Goal: Transaction & Acquisition: Book appointment/travel/reservation

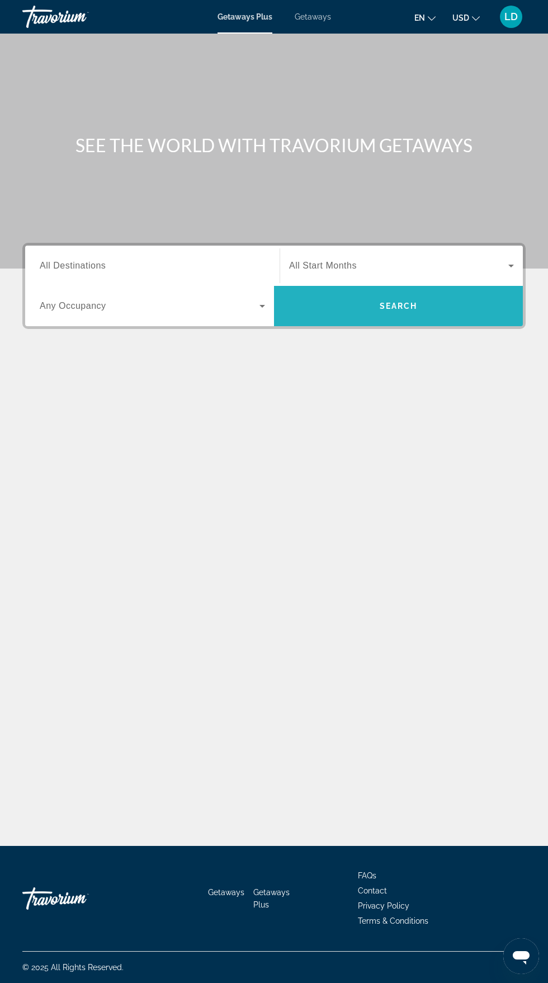
click at [412, 295] on span "Search" at bounding box center [398, 306] width 249 height 27
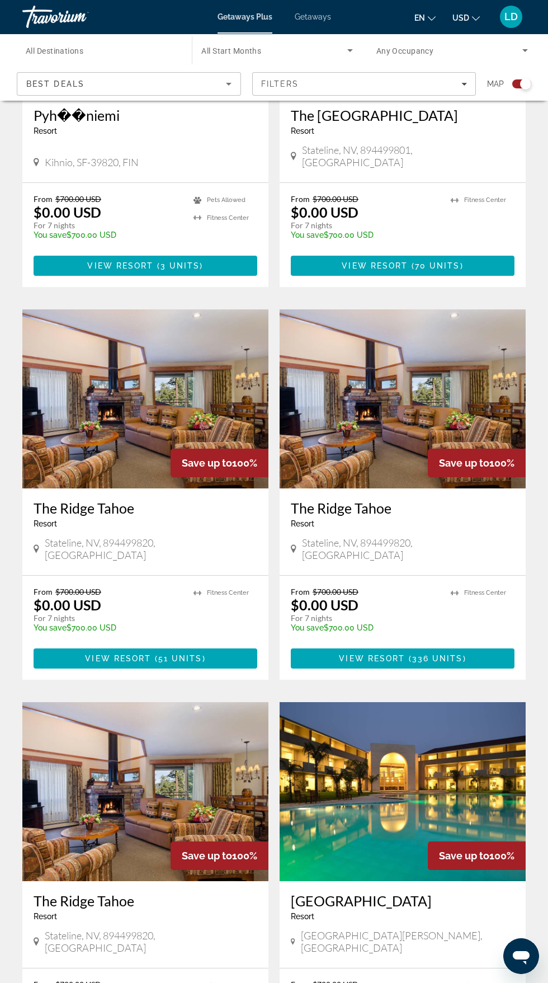
scroll to position [1787, 0]
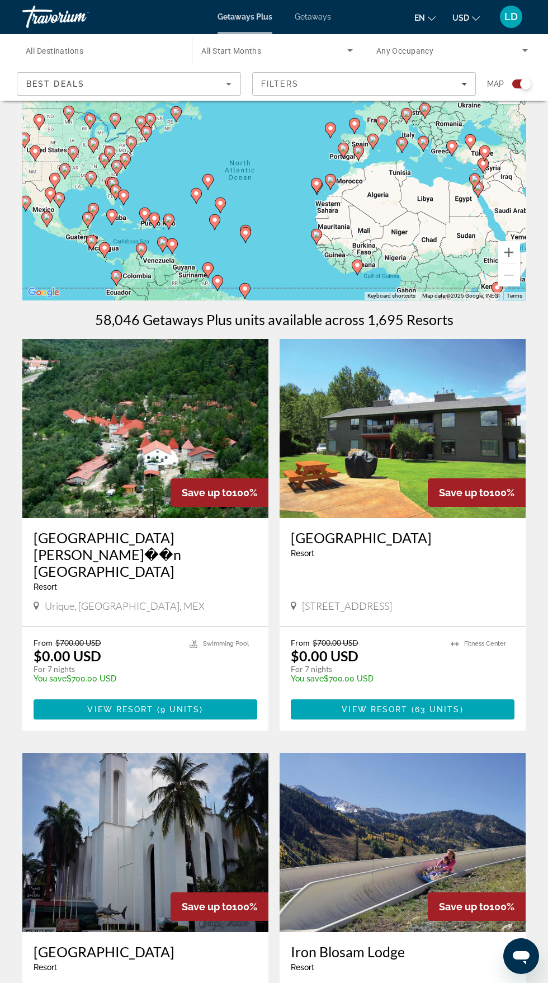
scroll to position [0, 0]
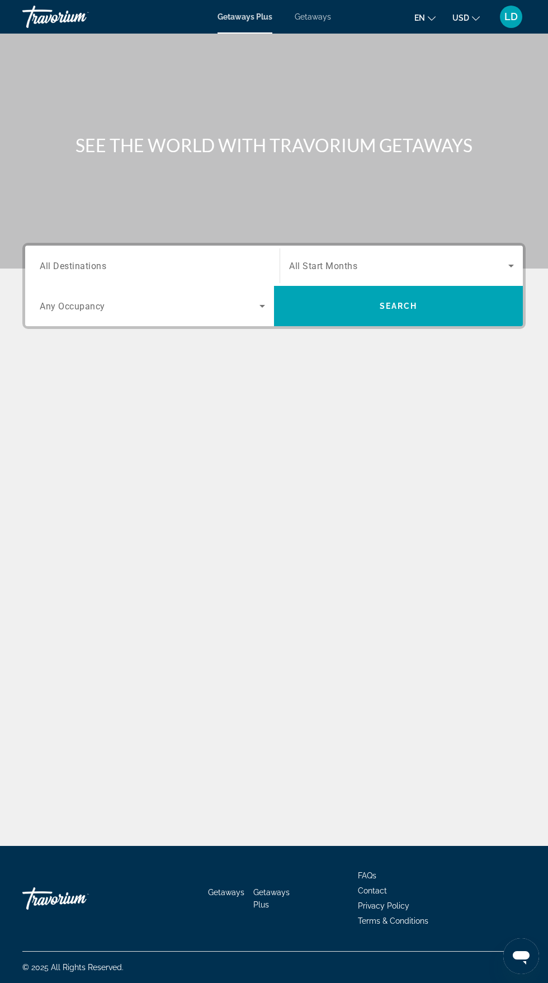
click at [89, 264] on span "All Destinations" at bounding box center [73, 265] width 67 height 11
click at [89, 264] on input "Destination All Destinations" at bounding box center [152, 266] width 225 height 13
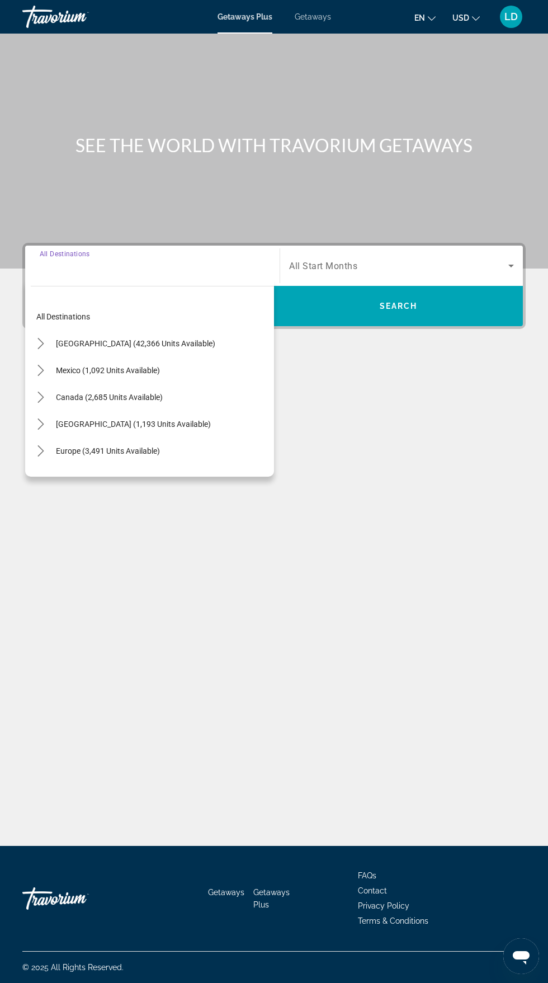
scroll to position [85, 0]
click at [162, 339] on span "[GEOGRAPHIC_DATA] (42,366 units available)" at bounding box center [135, 343] width 159 height 9
type input "**********"
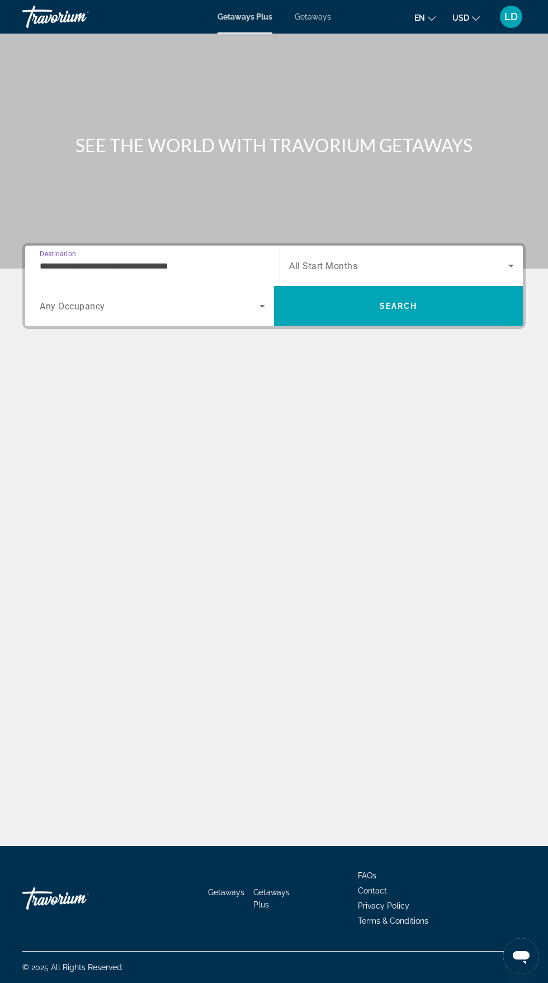
click at [110, 299] on span "Search widget" at bounding box center [150, 305] width 220 height 13
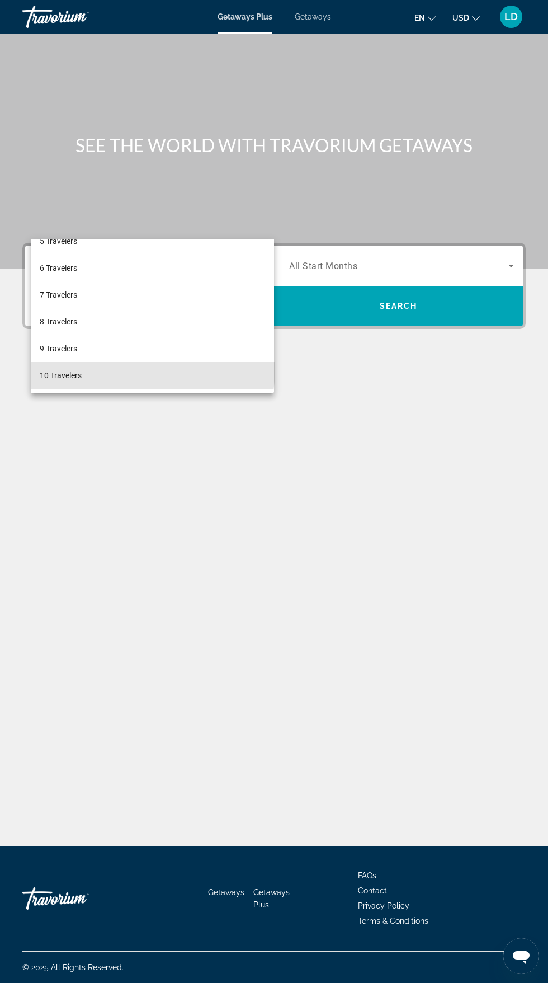
scroll to position [81, 0]
click at [94, 382] on mat-option "10 Travelers" at bounding box center [152, 377] width 243 height 27
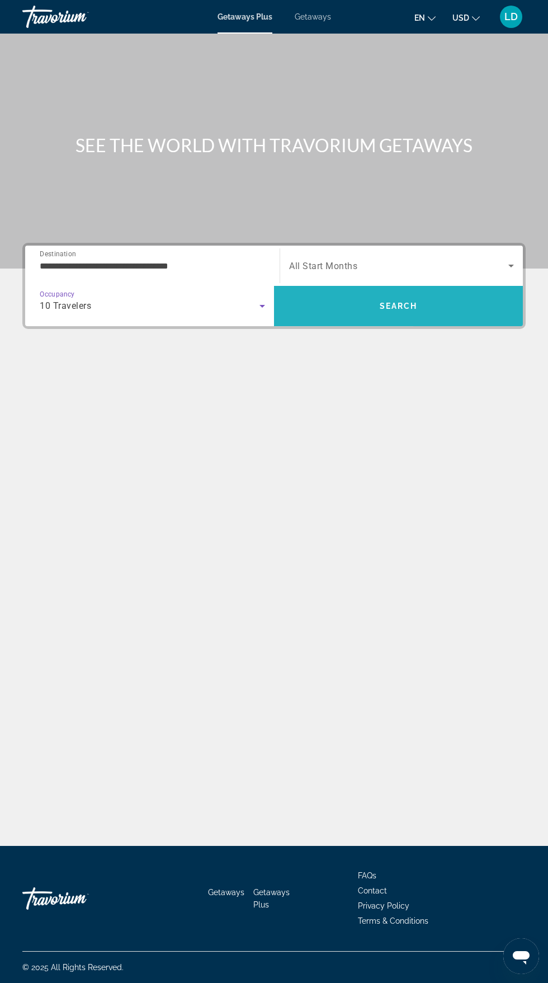
click at [421, 293] on span "Search" at bounding box center [398, 306] width 249 height 27
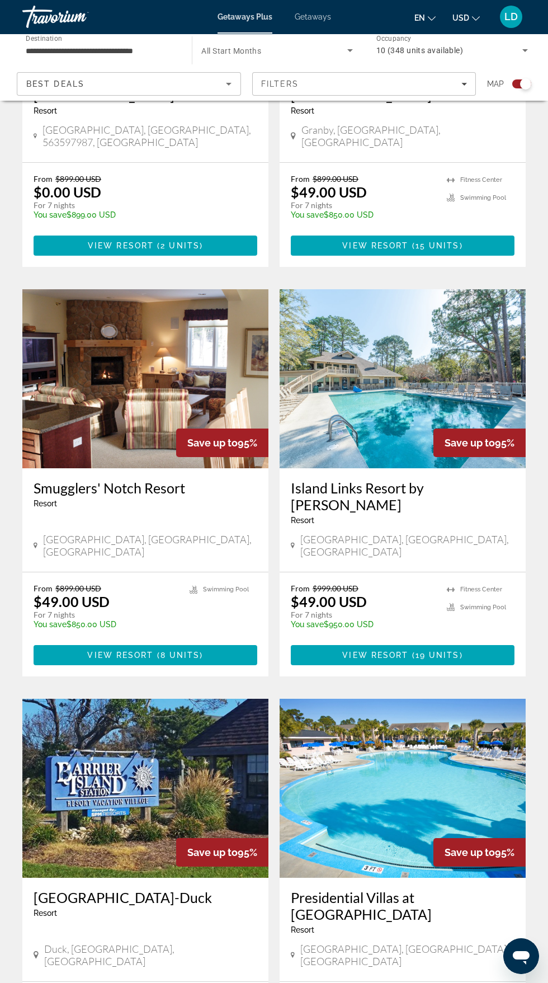
scroll to position [1804, 0]
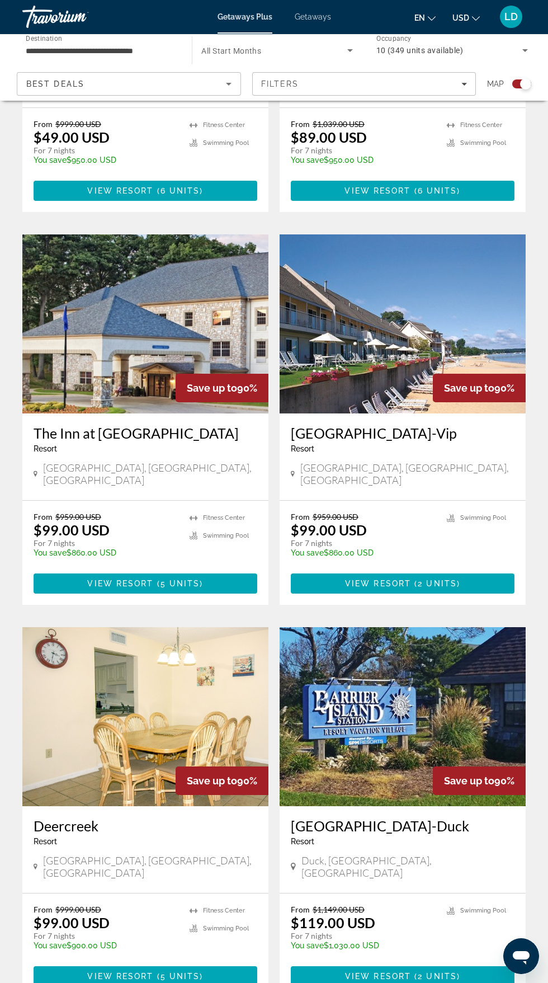
scroll to position [1787, 0]
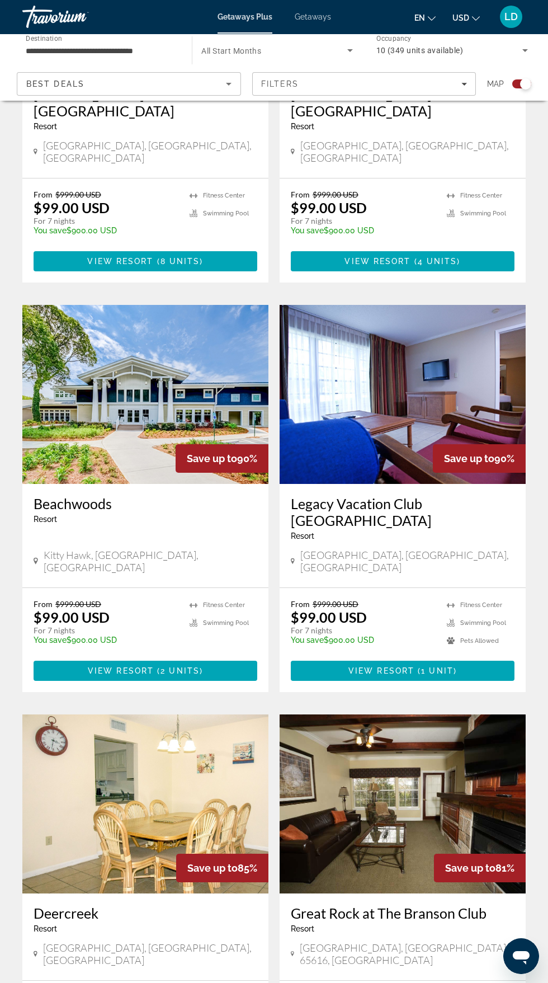
scroll to position [481, 0]
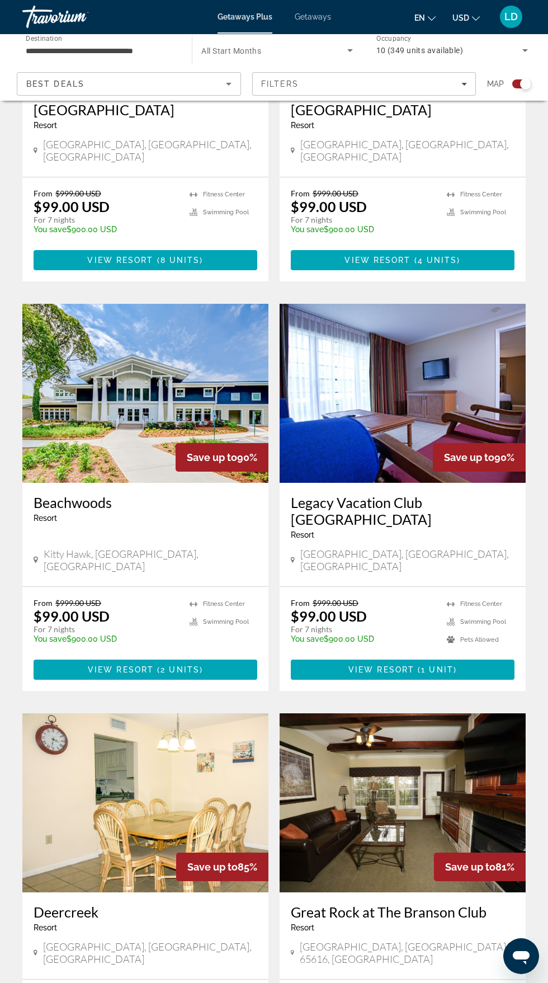
click at [222, 853] on div "Save up to 85%" at bounding box center [222, 867] width 92 height 29
click at [221, 787] on img "Main content" at bounding box center [145, 802] width 246 height 179
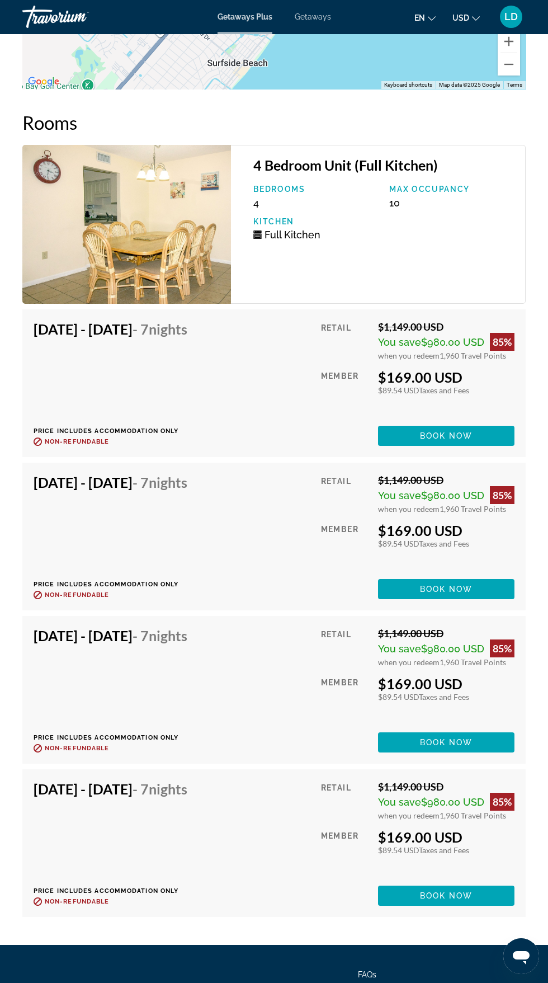
scroll to position [2003, 0]
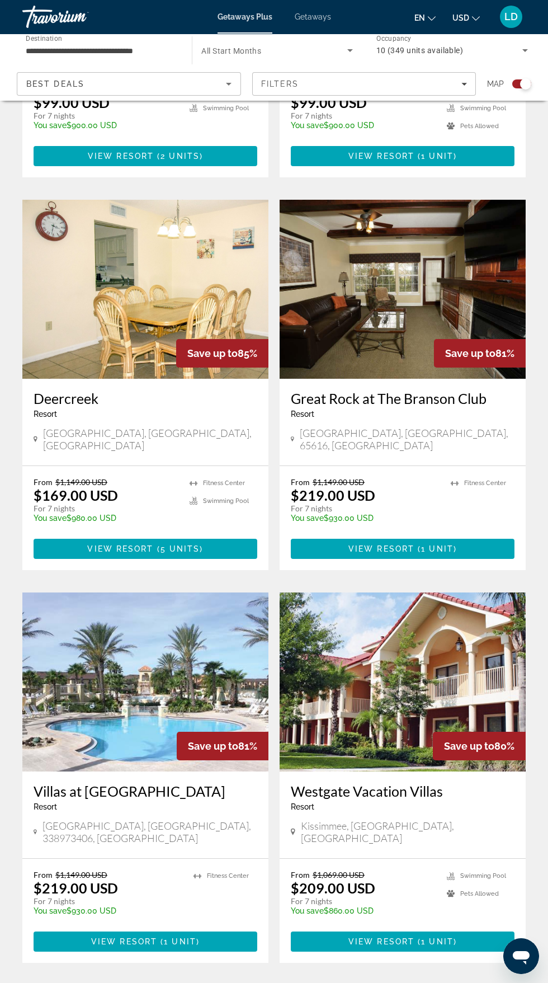
scroll to position [994, 0]
click at [162, 937] on span "( 1 unit )" at bounding box center [178, 941] width 43 height 9
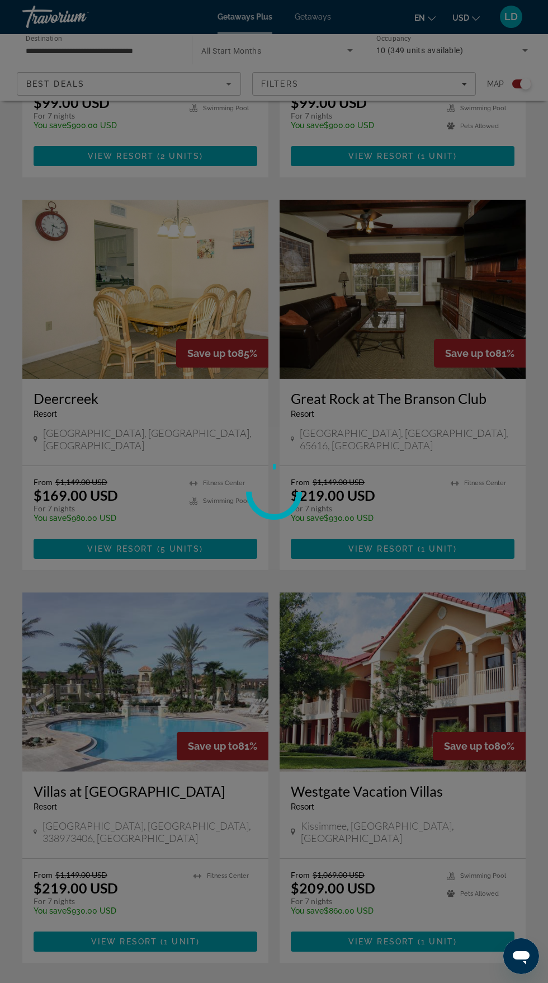
click at [215, 762] on div at bounding box center [274, 491] width 548 height 983
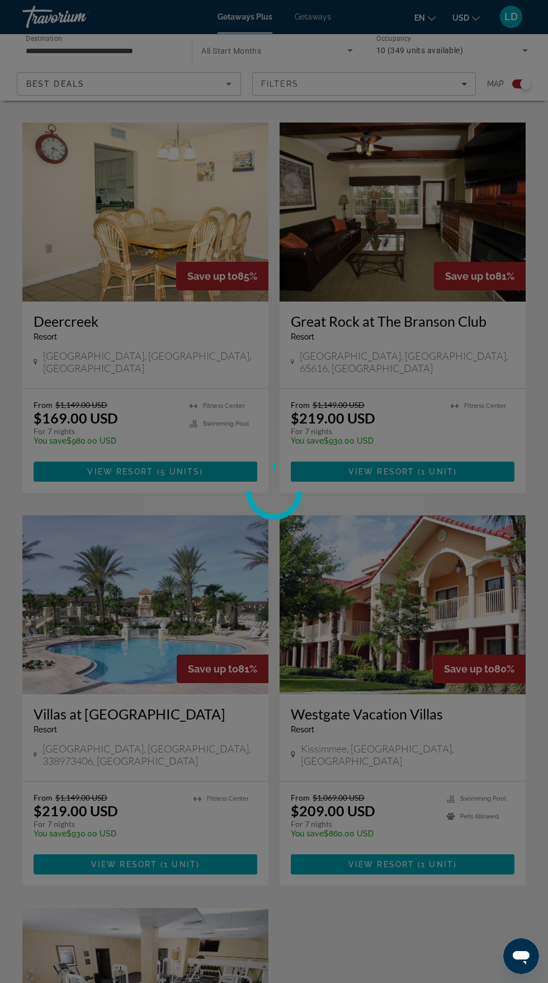
scroll to position [0, 0]
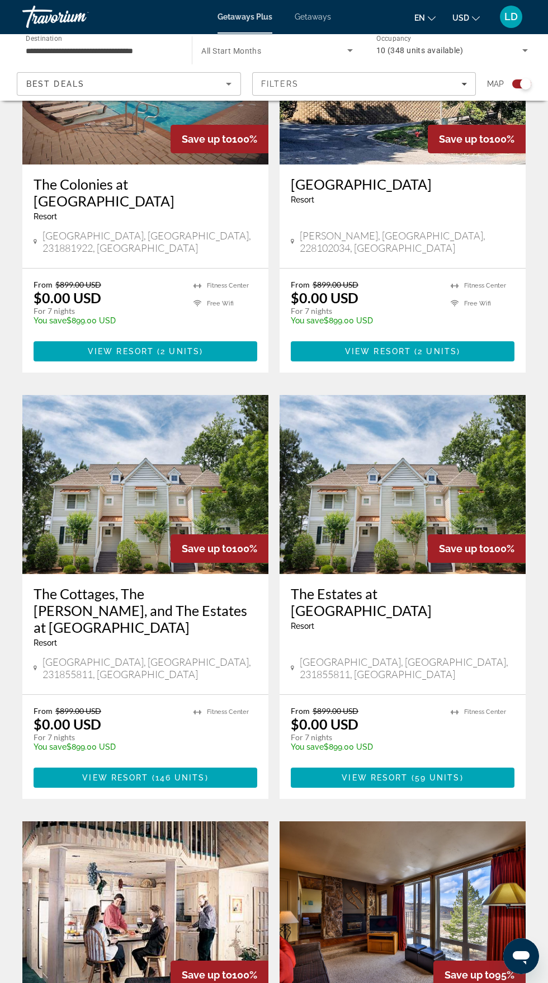
scroll to position [791, 0]
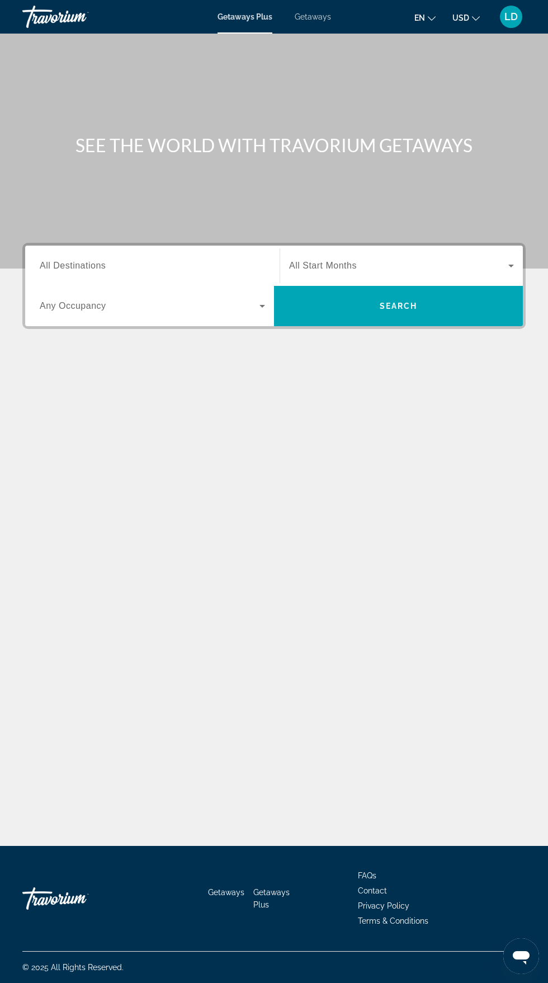
click at [237, 307] on span "Search widget" at bounding box center [150, 305] width 220 height 13
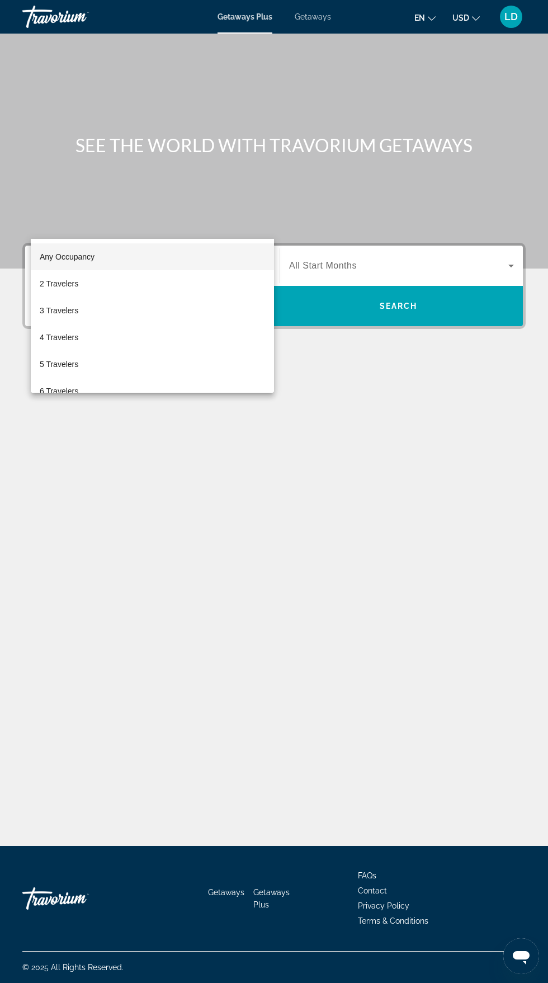
scroll to position [85, 0]
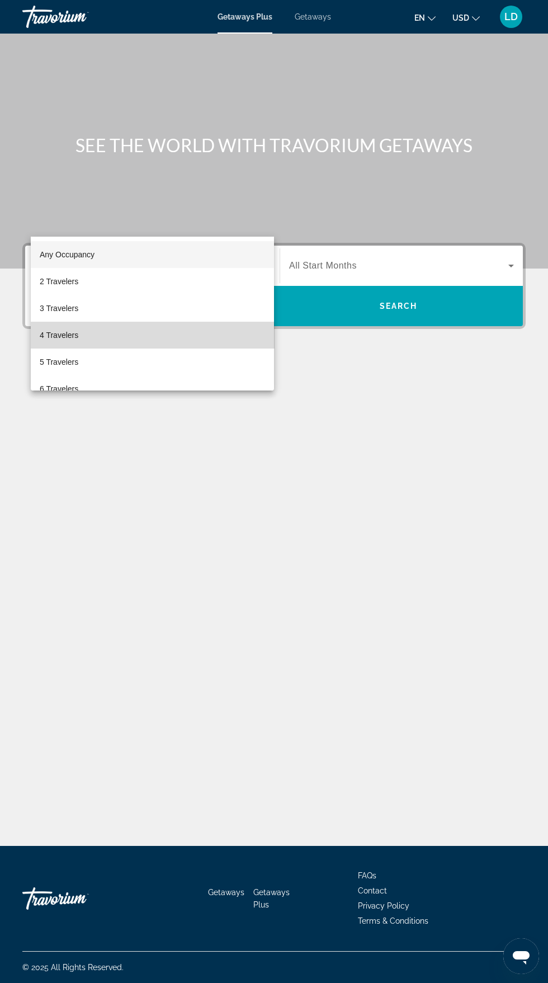
click at [127, 337] on mat-option "4 Travelers" at bounding box center [152, 335] width 243 height 27
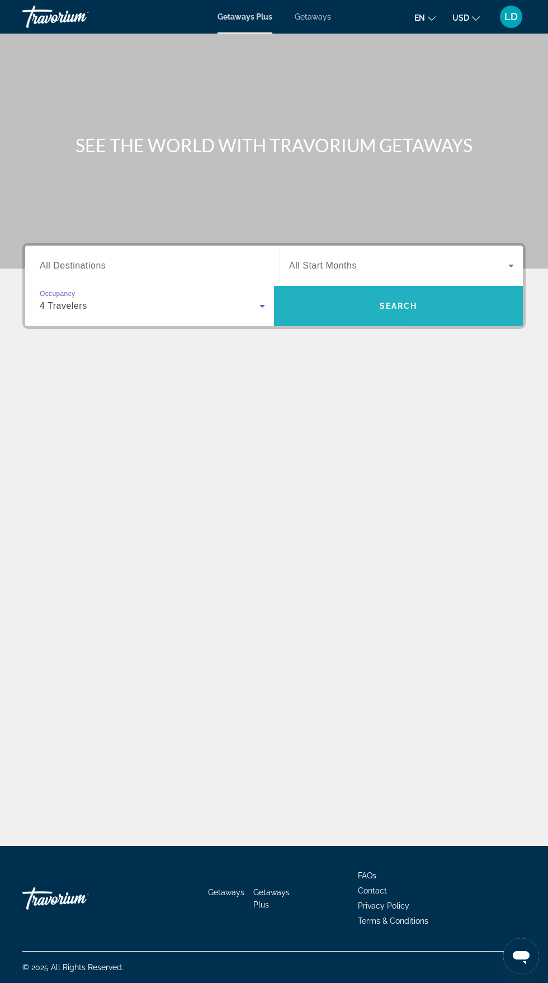
click at [415, 302] on span "Search" at bounding box center [399, 306] width 38 height 9
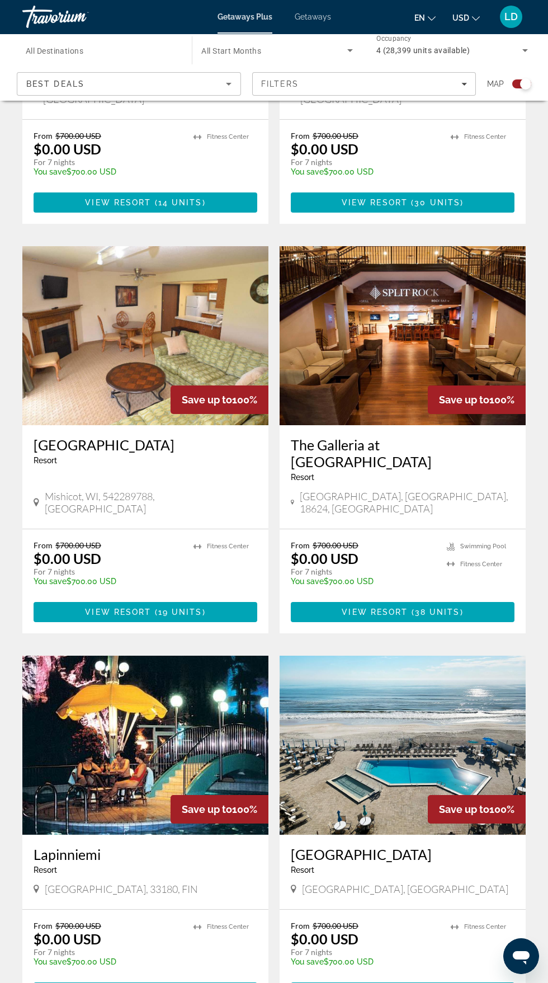
scroll to position [1766, 0]
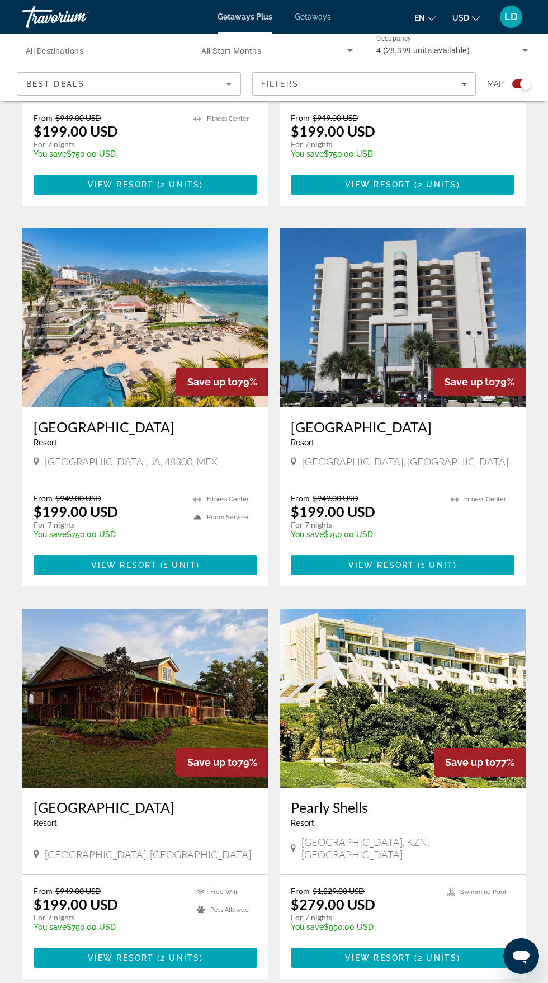
scroll to position [556, 0]
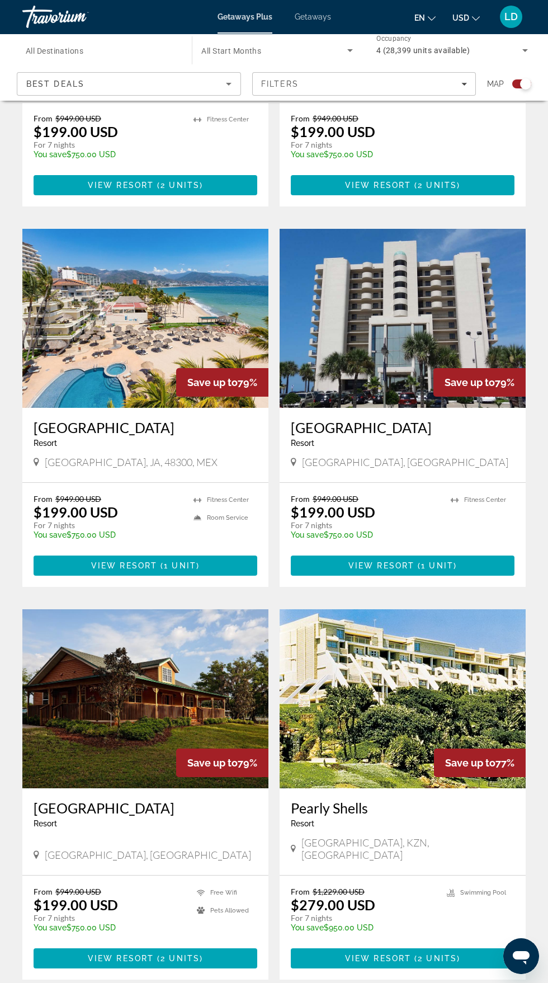
click at [191, 704] on img "Main content" at bounding box center [145, 698] width 246 height 179
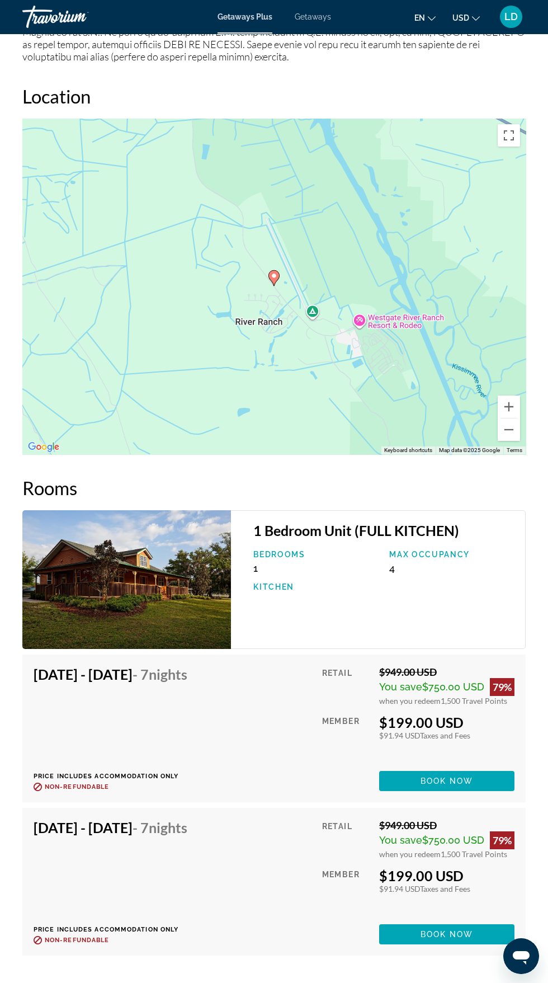
scroll to position [1873, 0]
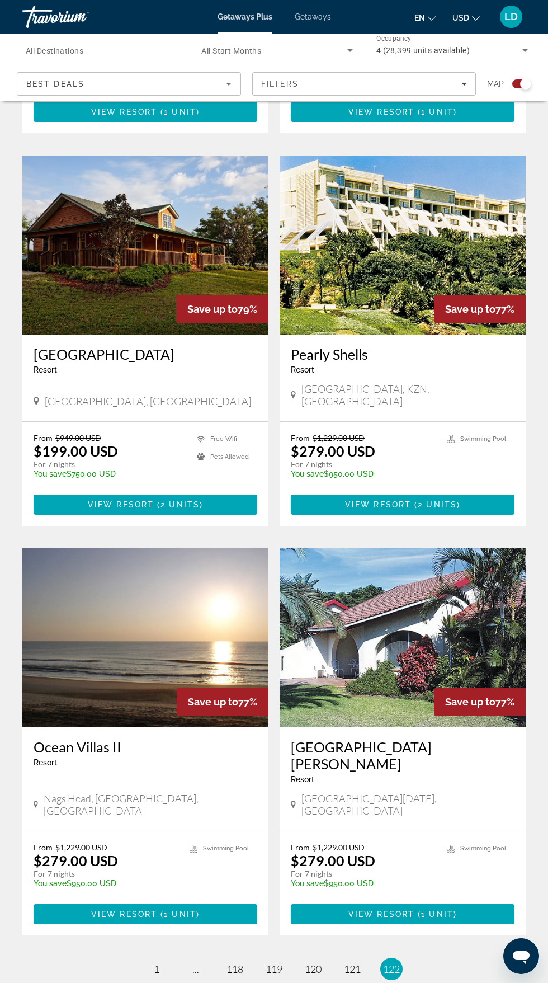
scroll to position [1010, 0]
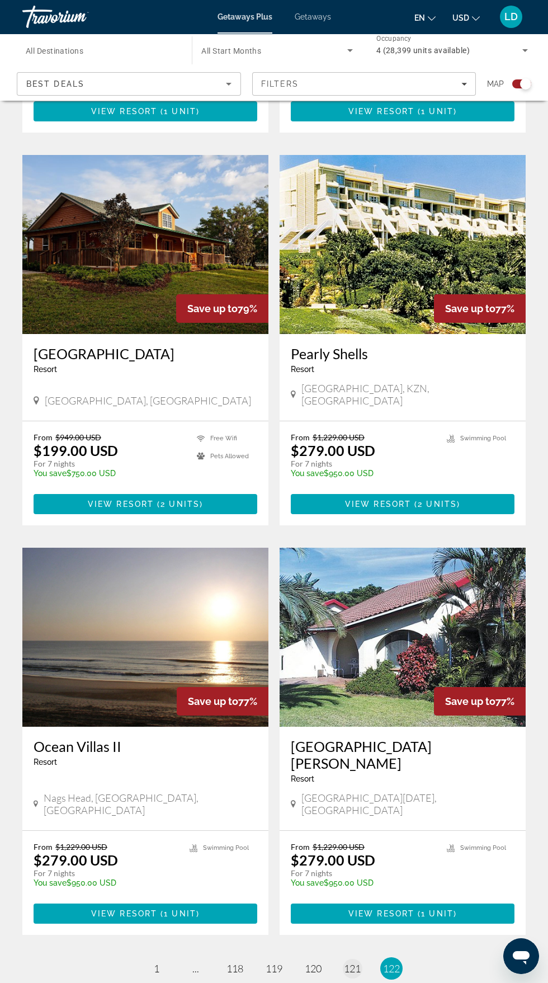
click at [352, 962] on span "121" at bounding box center [352, 968] width 17 height 12
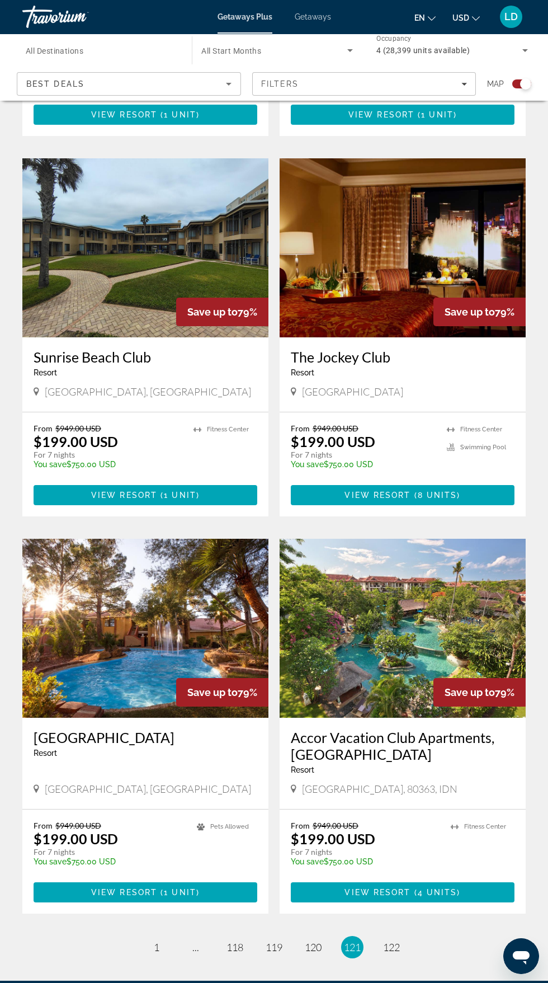
scroll to position [1833, 0]
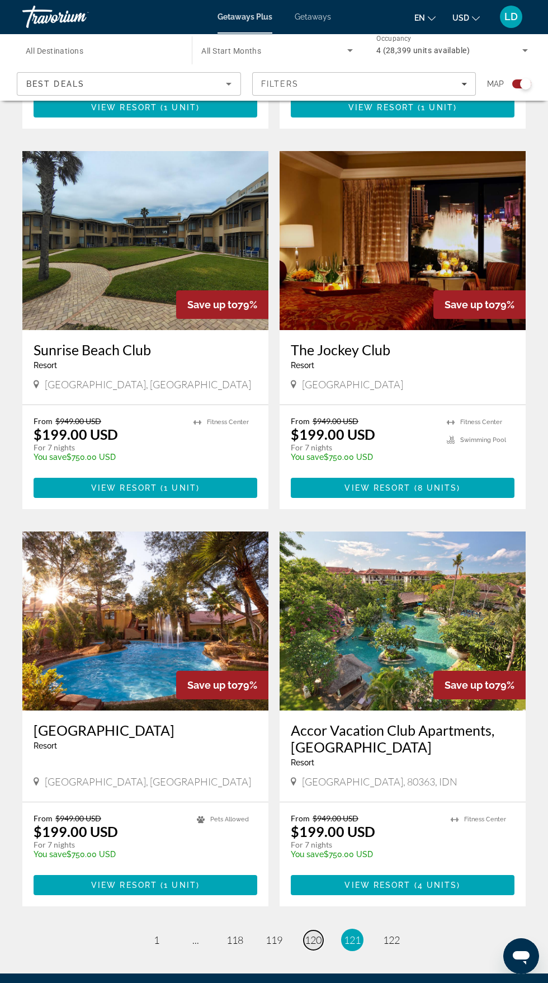
click at [319, 934] on span "120" at bounding box center [313, 940] width 17 height 12
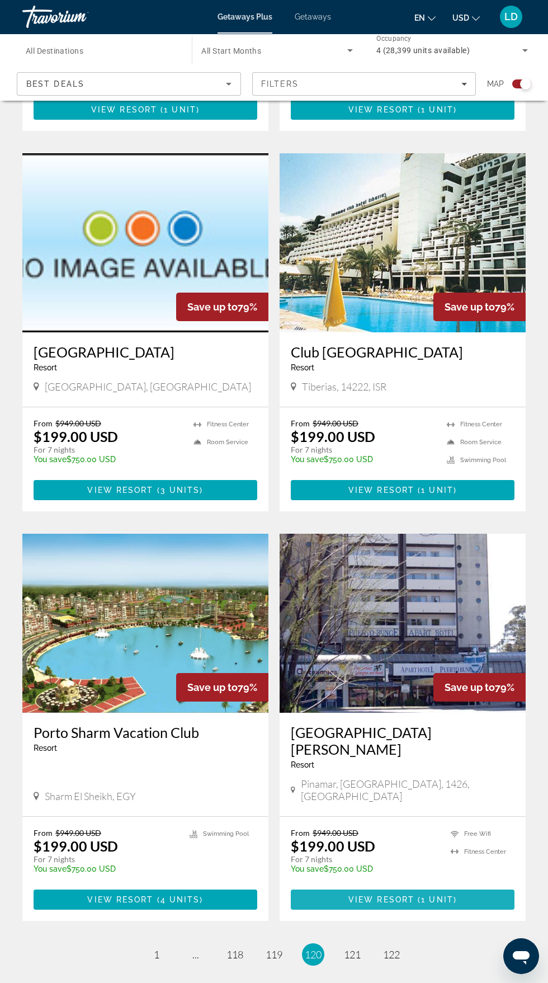
scroll to position [1787, 0]
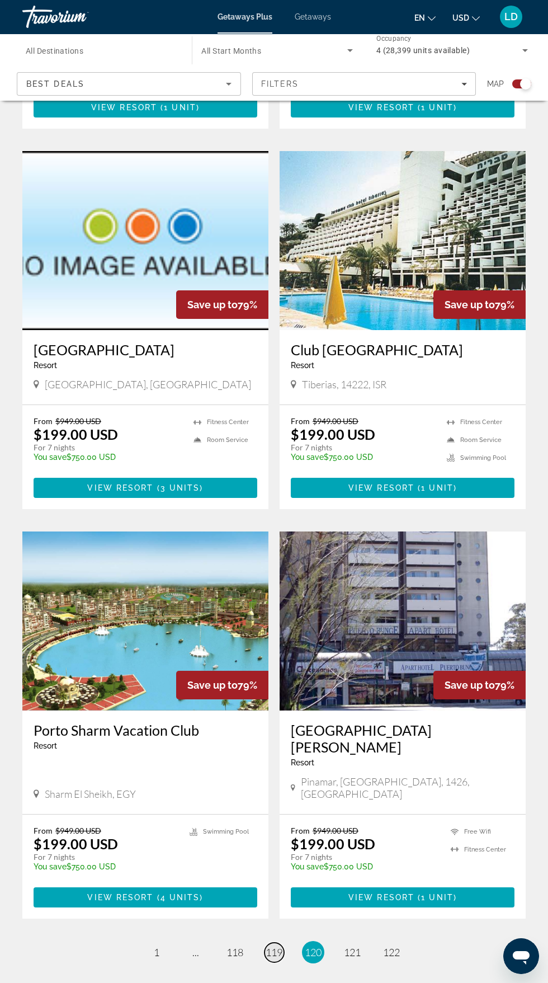
click at [274, 946] on span "119" at bounding box center [274, 952] width 17 height 12
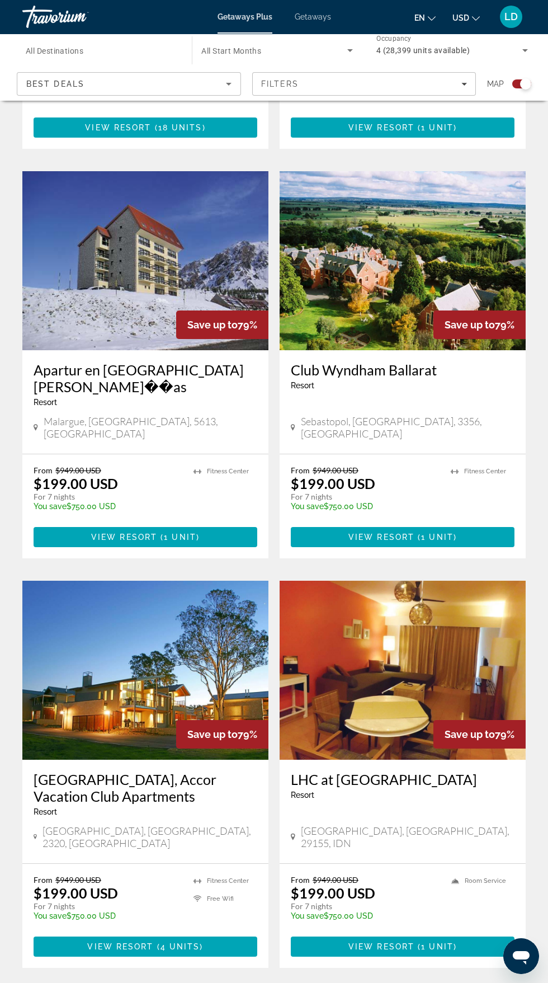
scroll to position [1787, 0]
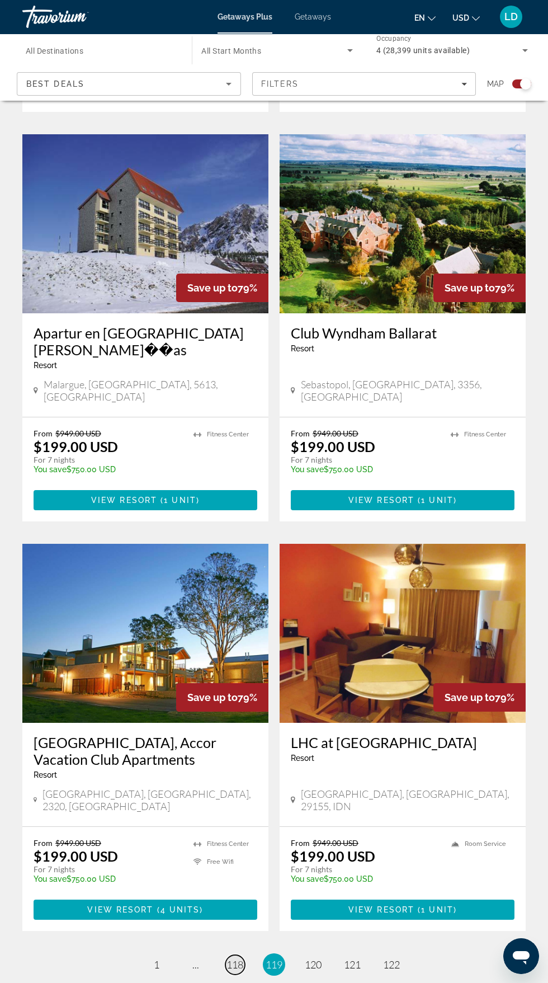
click at [239, 958] on span "118" at bounding box center [235, 964] width 17 height 12
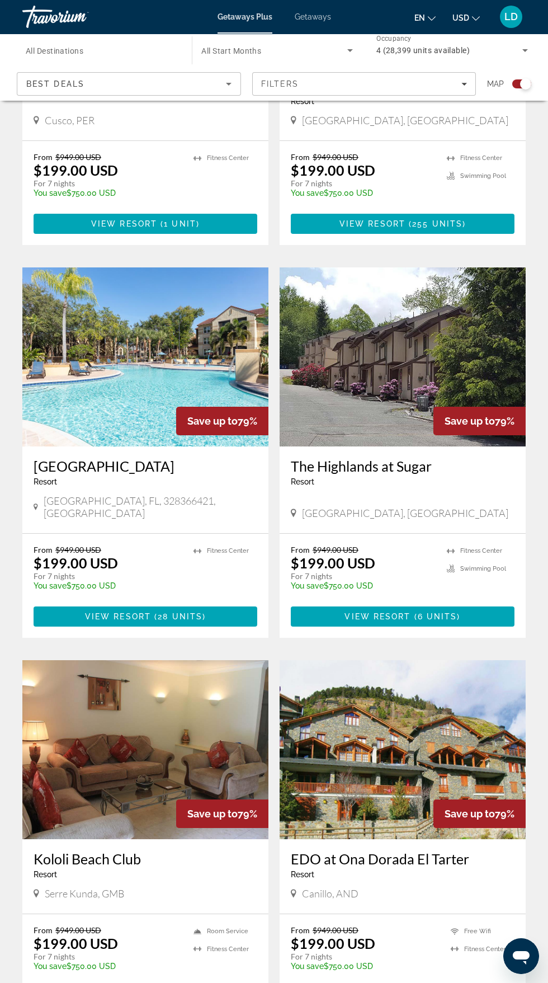
scroll to position [1846, 0]
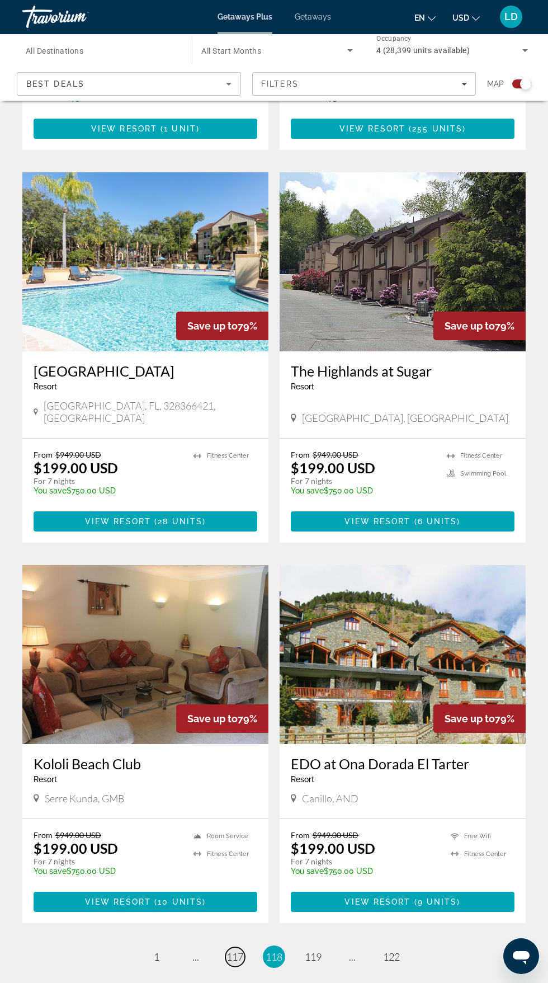
click at [236, 951] on span "117" at bounding box center [235, 957] width 17 height 12
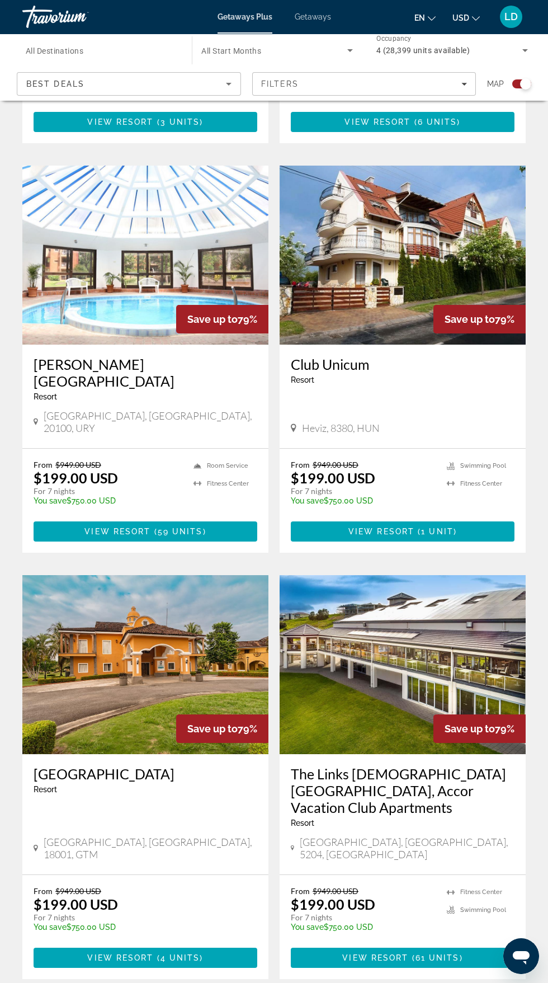
scroll to position [1777, 0]
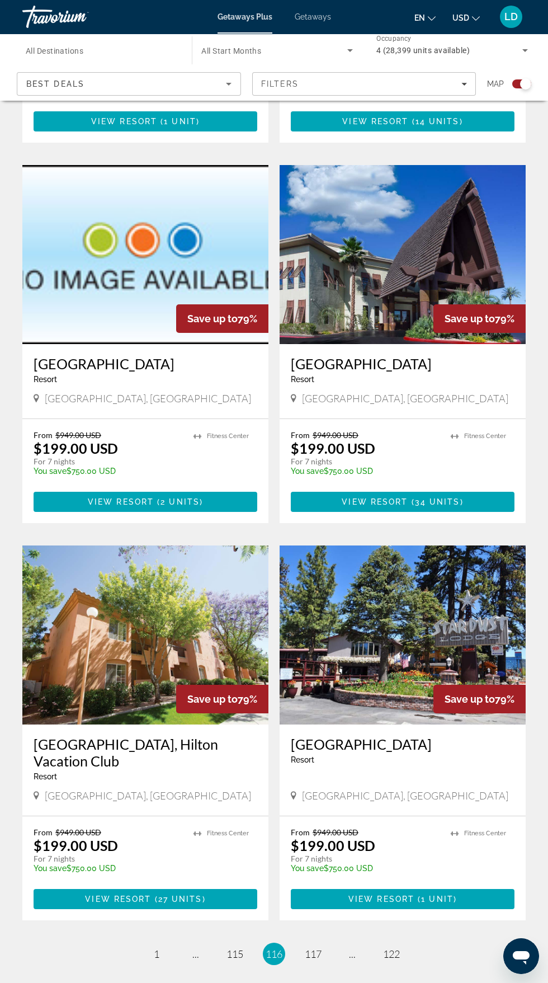
scroll to position [1807, 0]
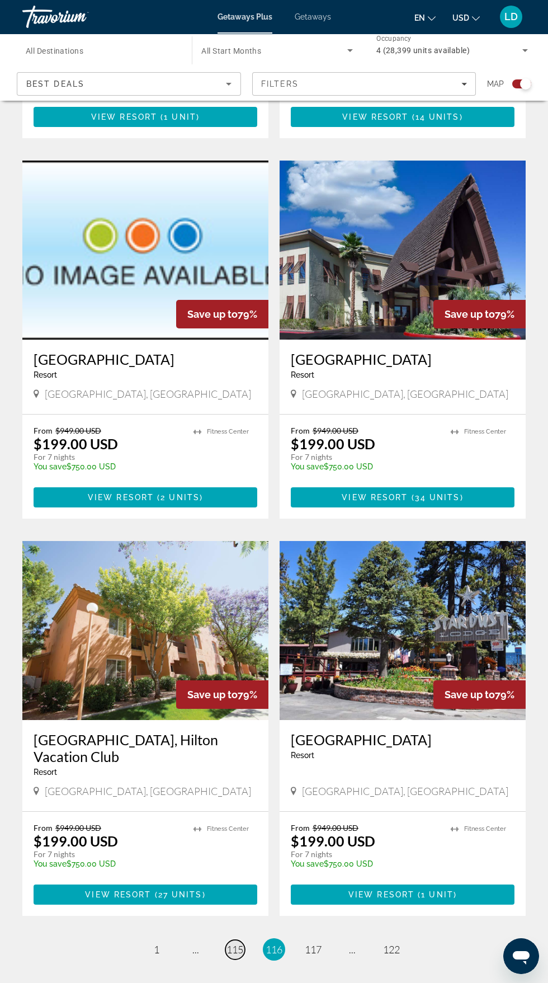
click at [233, 943] on span "115" at bounding box center [235, 949] width 17 height 12
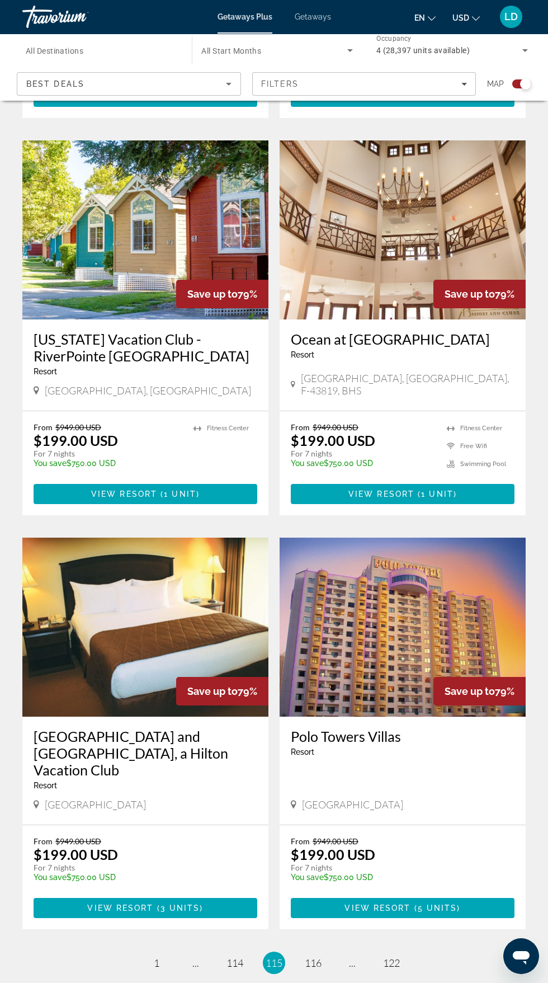
scroll to position [1816, 0]
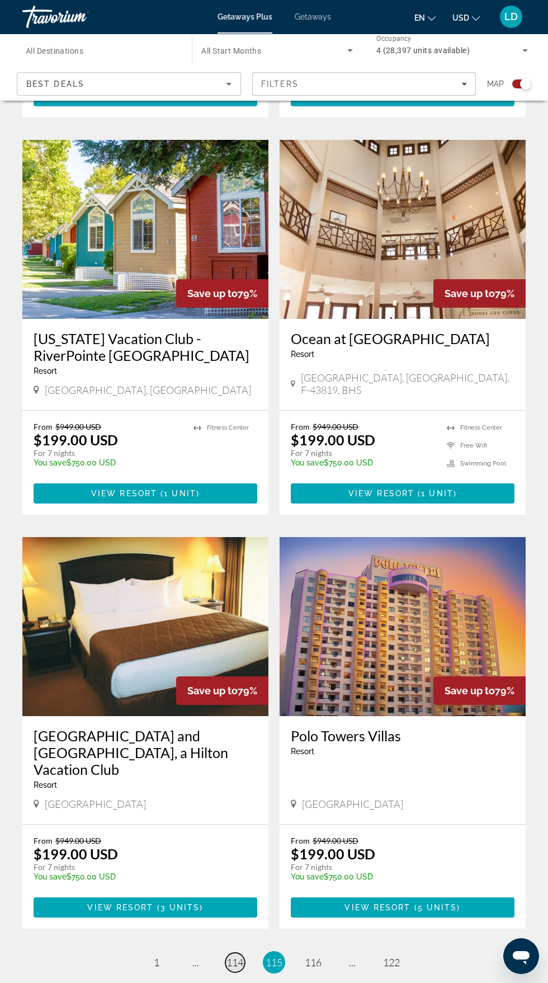
click at [236, 956] on span "114" at bounding box center [235, 962] width 17 height 12
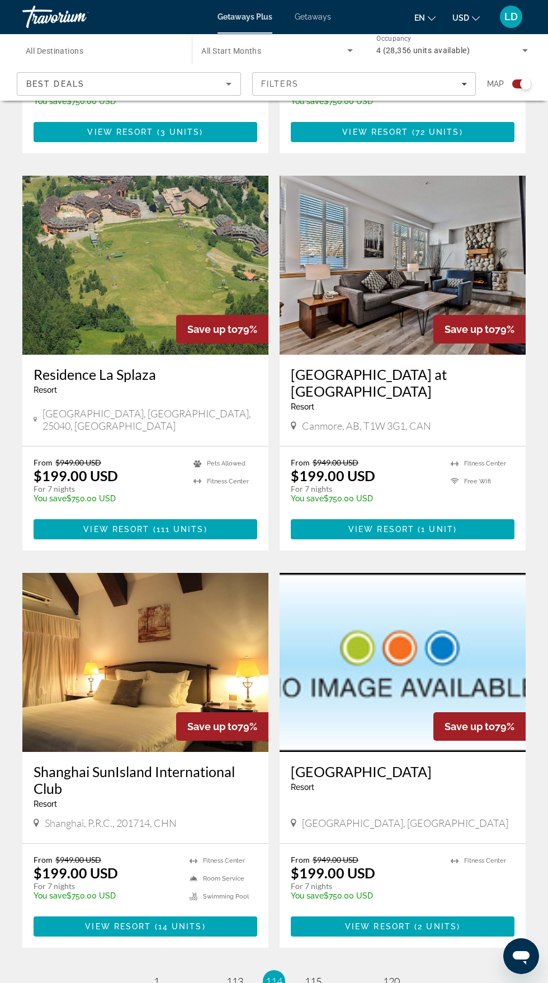
scroll to position [1837, 0]
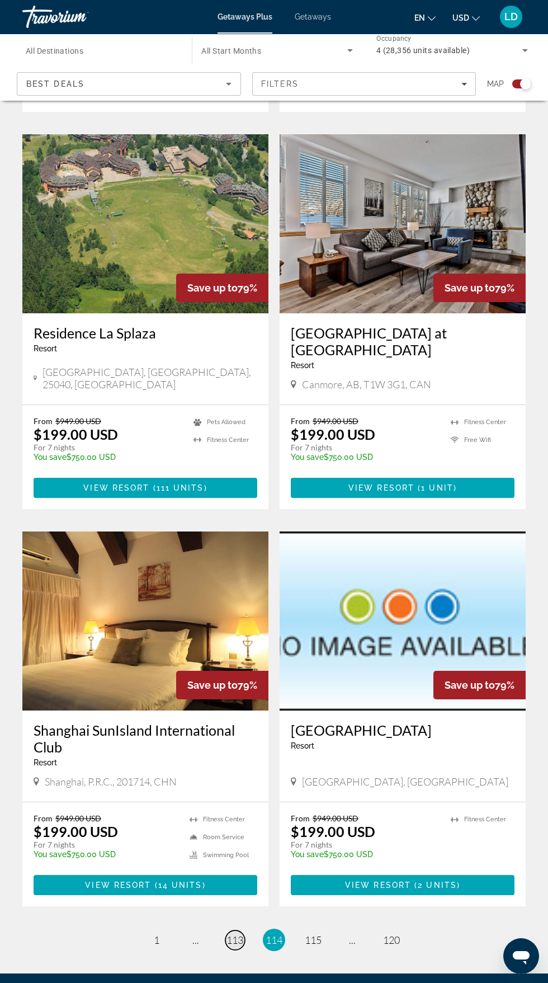
click at [235, 934] on span "113" at bounding box center [235, 940] width 17 height 12
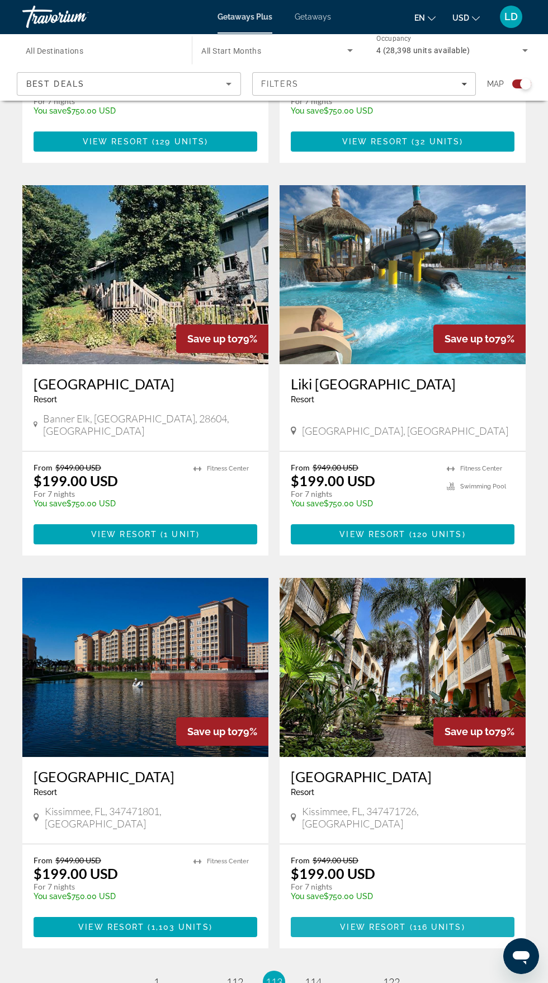
scroll to position [1804, 0]
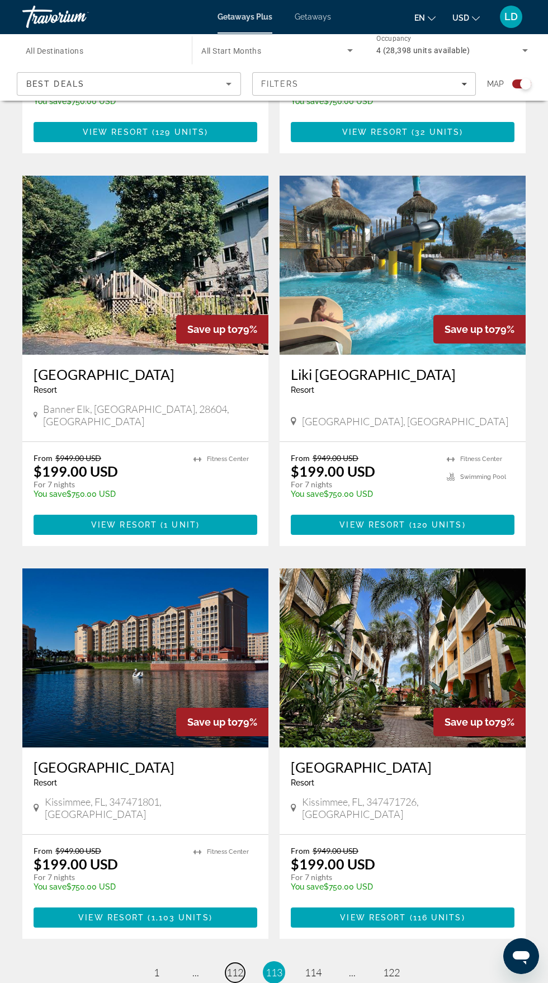
click at [235, 966] on span "112" at bounding box center [235, 972] width 17 height 12
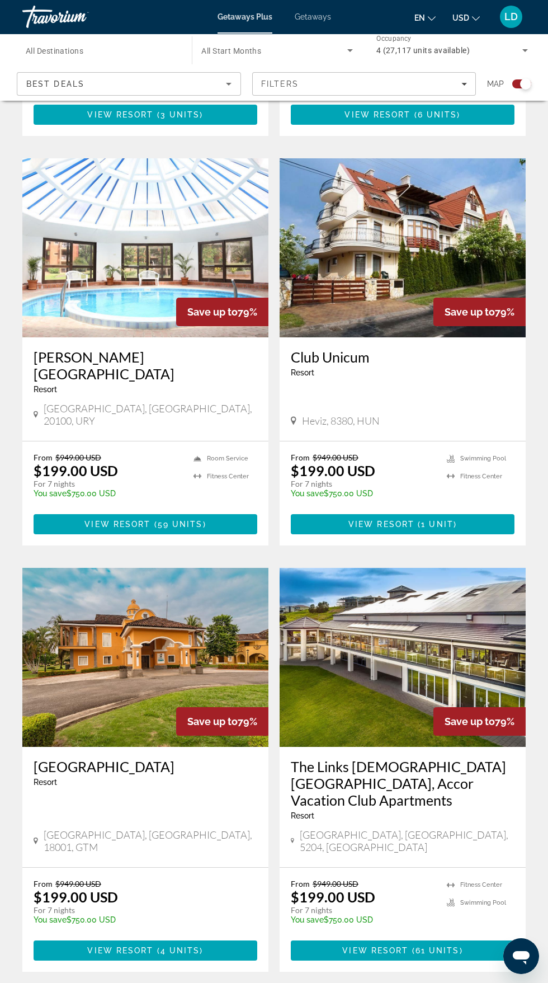
scroll to position [1804, 0]
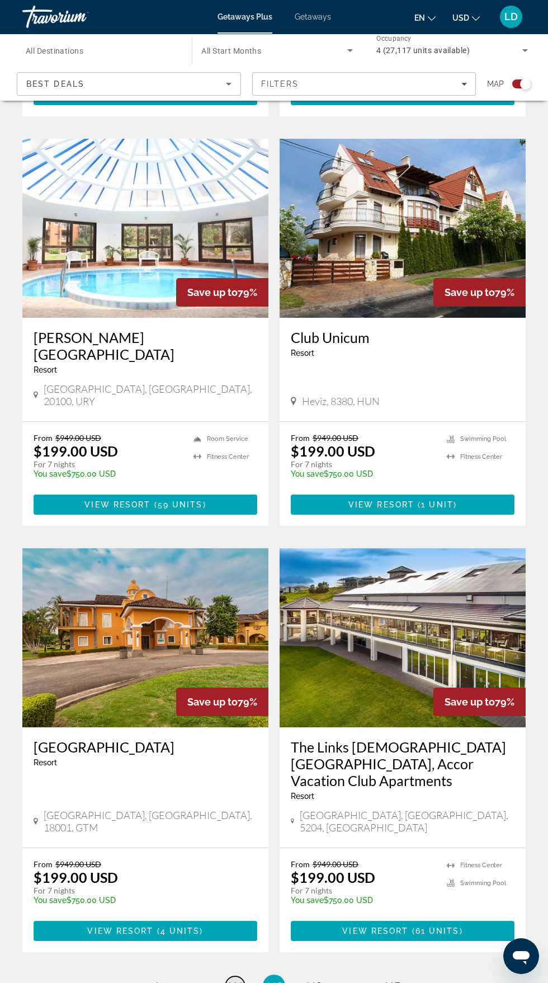
click at [236, 980] on span "111" at bounding box center [235, 986] width 17 height 12
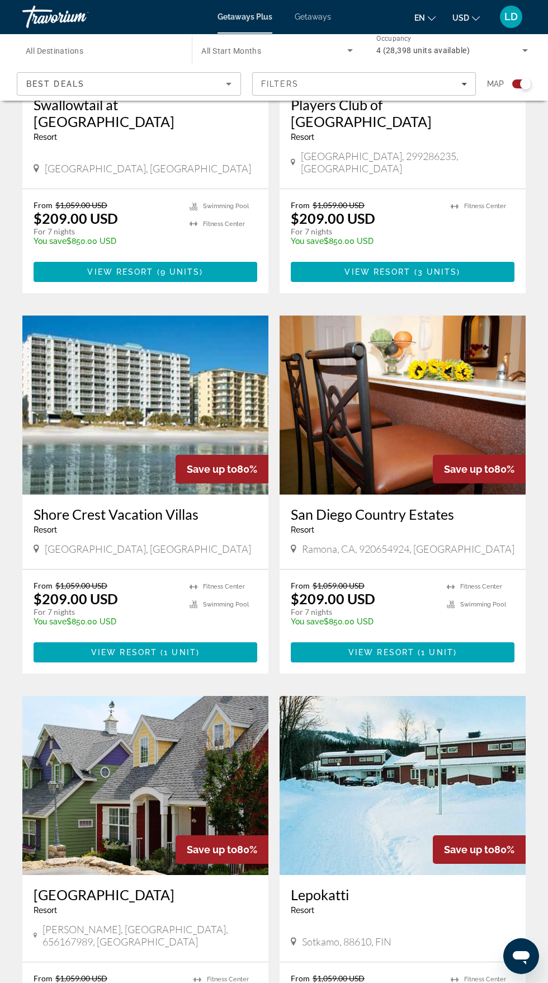
scroll to position [1690, 0]
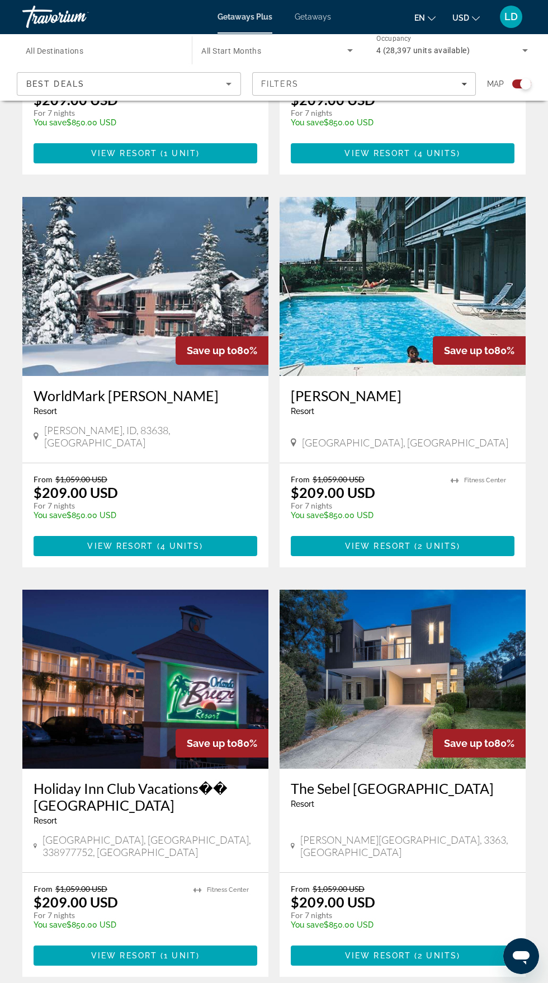
scroll to position [1804, 0]
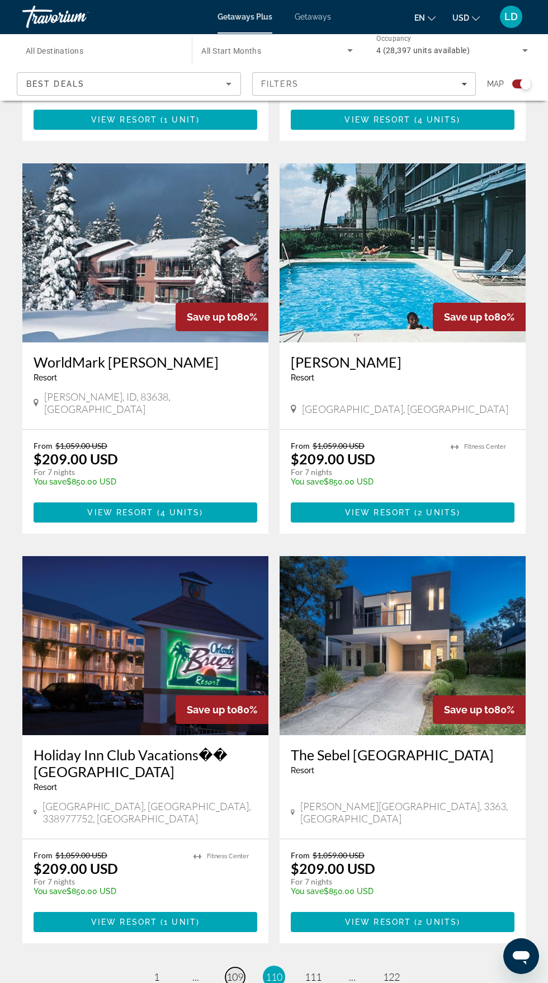
click at [233, 971] on span "109" at bounding box center [235, 977] width 17 height 12
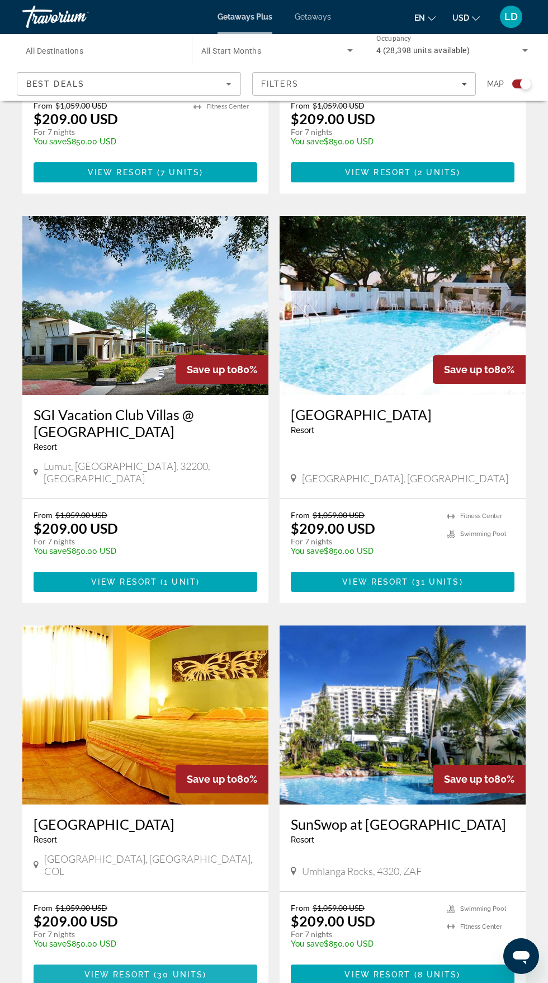
scroll to position [1827, 0]
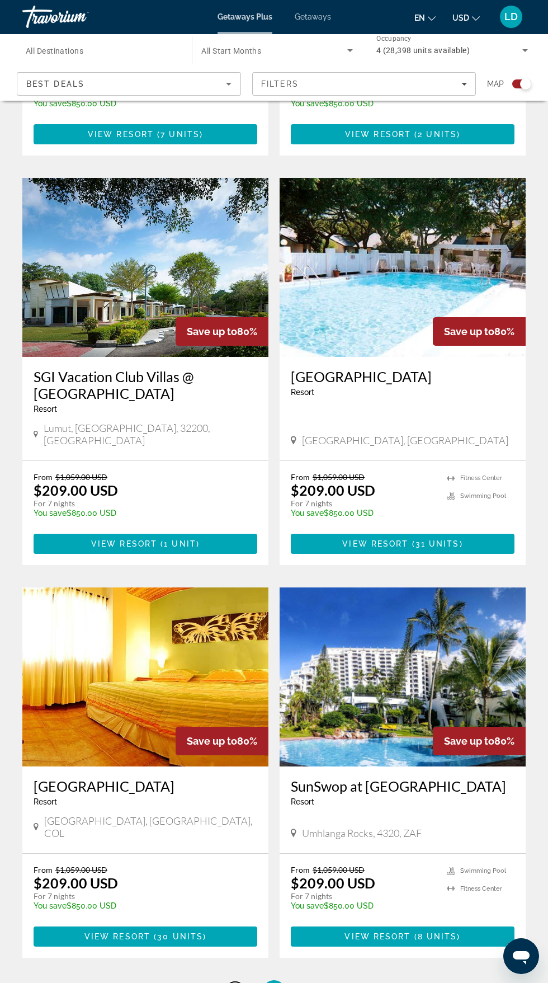
click at [234, 982] on span "108" at bounding box center [235, 991] width 17 height 12
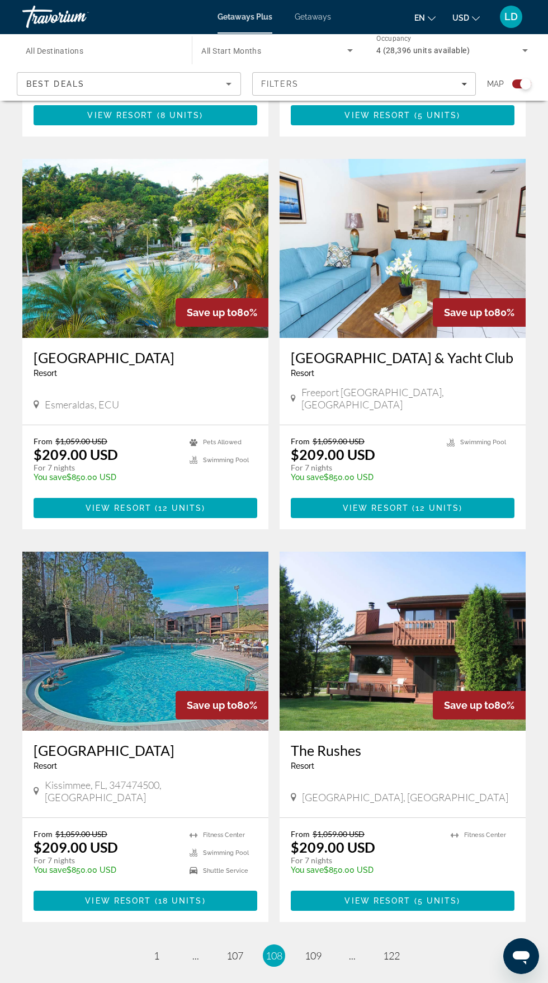
scroll to position [1797, 0]
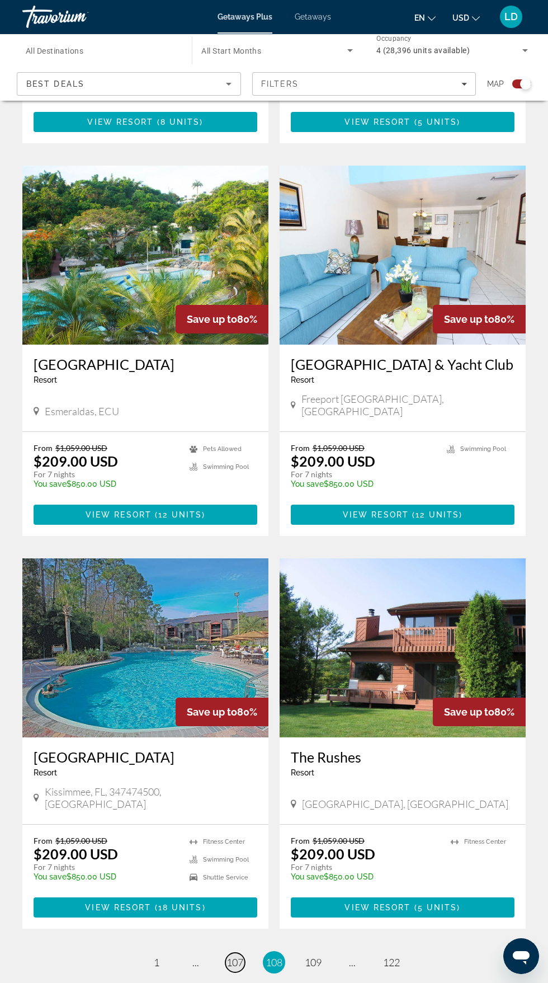
click at [237, 956] on span "107" at bounding box center [235, 962] width 17 height 12
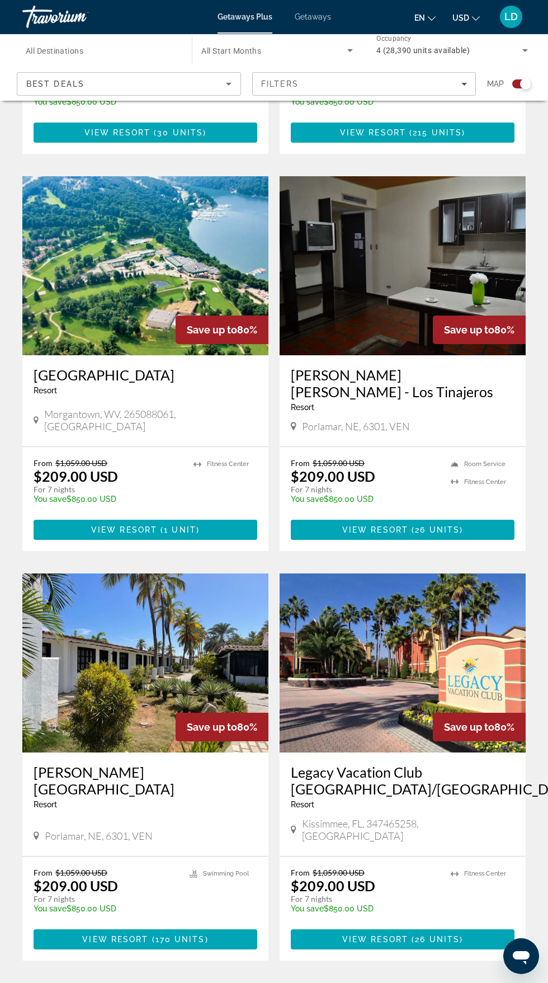
scroll to position [1804, 0]
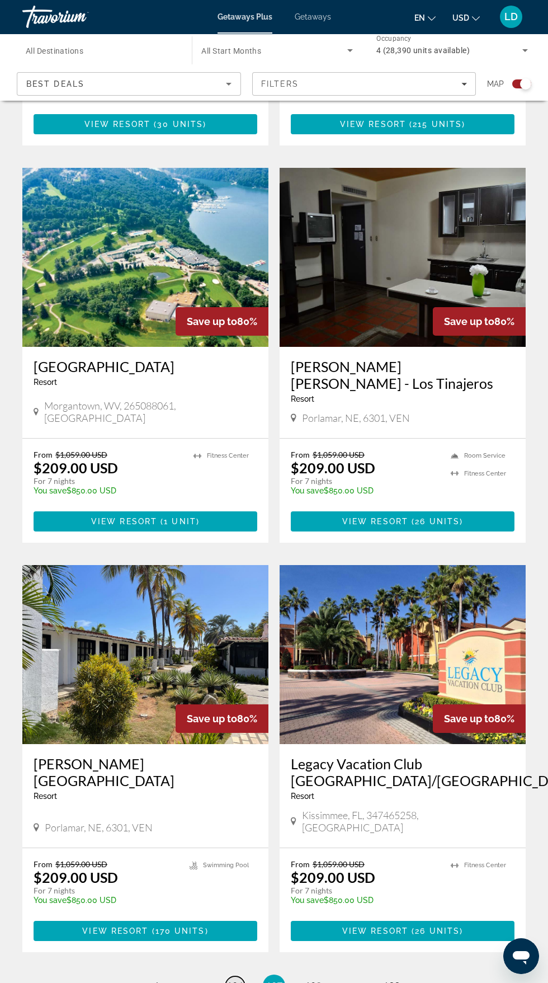
click at [235, 980] on span "106" at bounding box center [235, 986] width 17 height 12
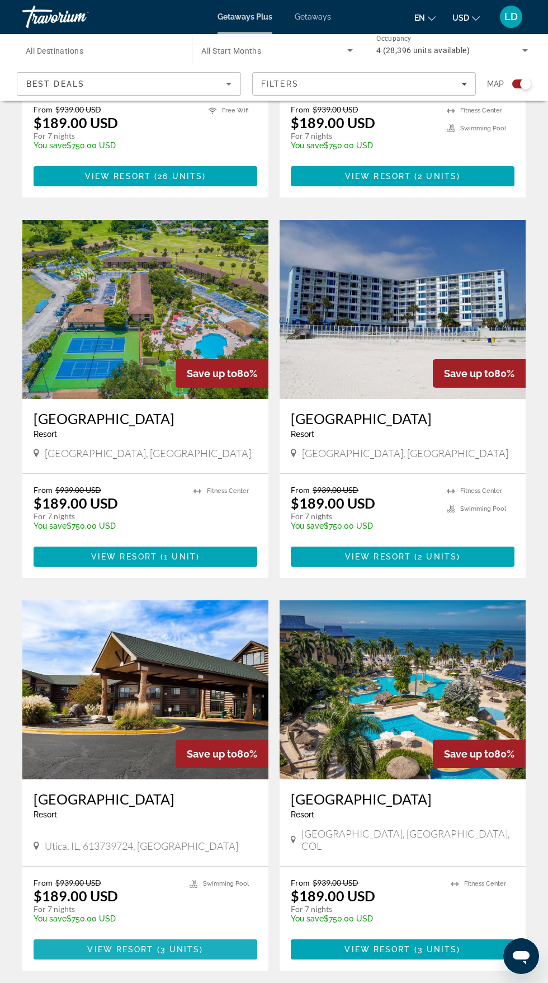
scroll to position [1804, 0]
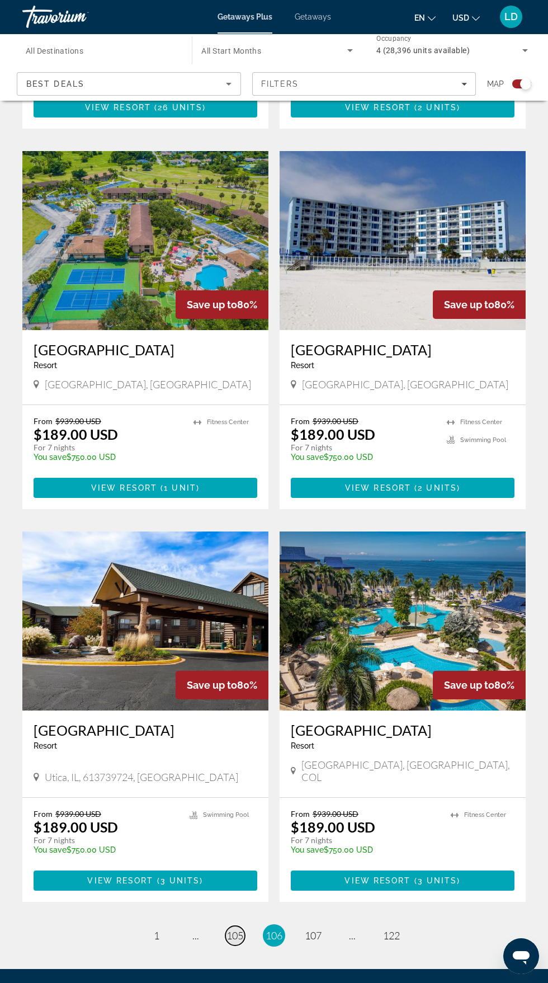
click at [238, 929] on span "105" at bounding box center [235, 935] width 17 height 12
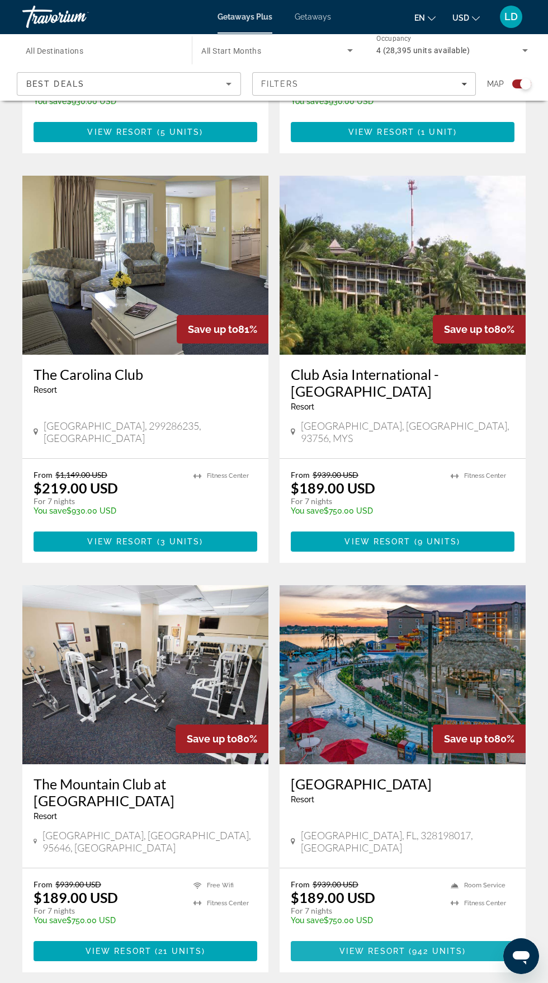
scroll to position [1803, 0]
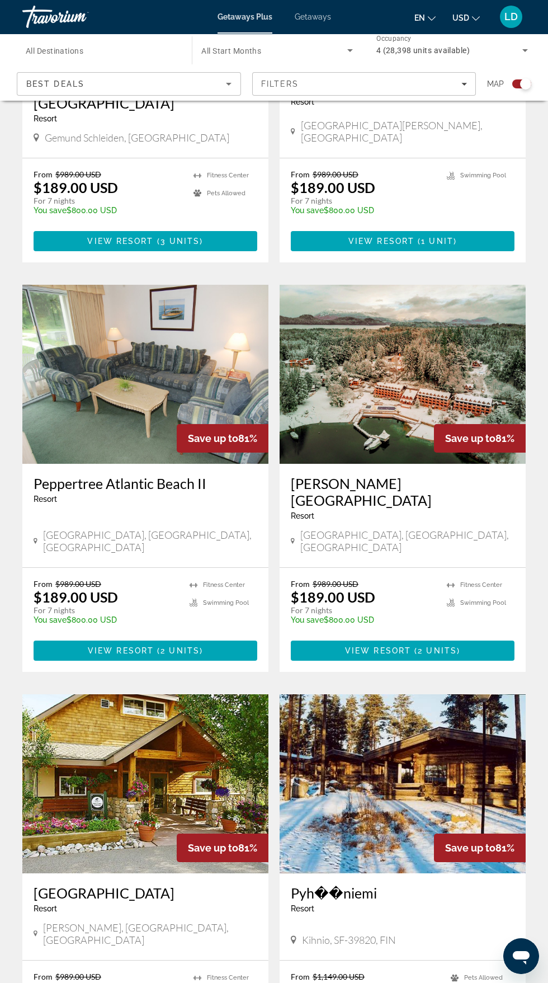
scroll to position [1713, 0]
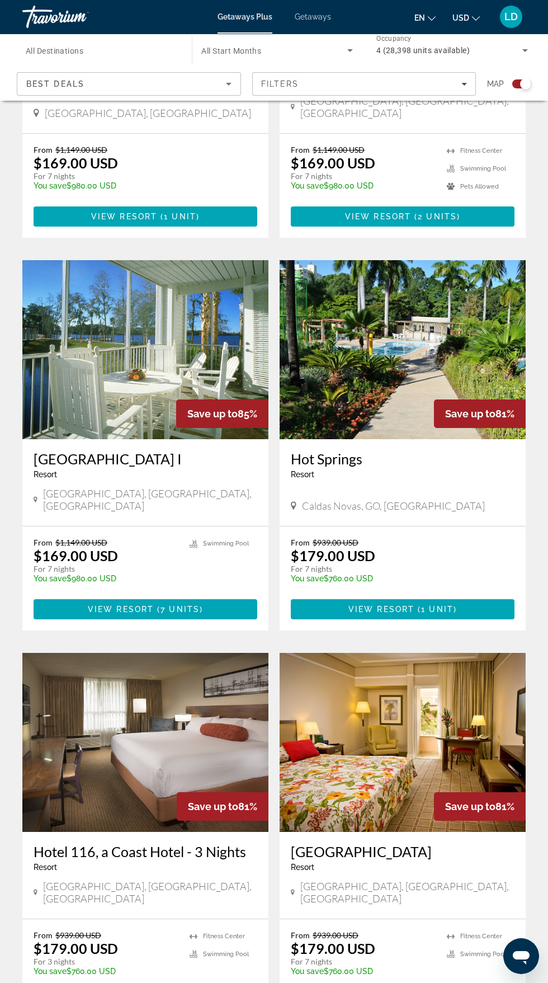
scroll to position [1804, 0]
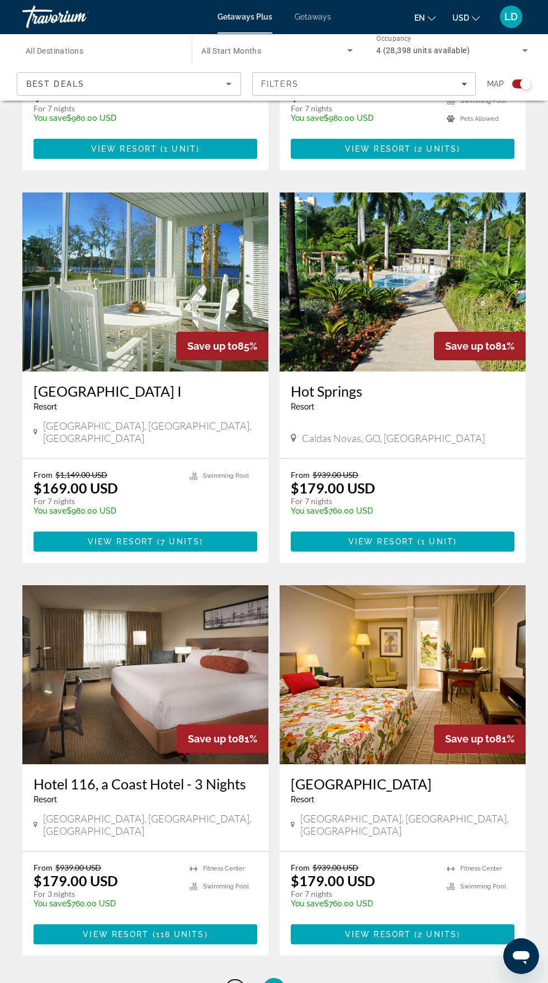
click at [232, 982] on span "102" at bounding box center [235, 989] width 17 height 12
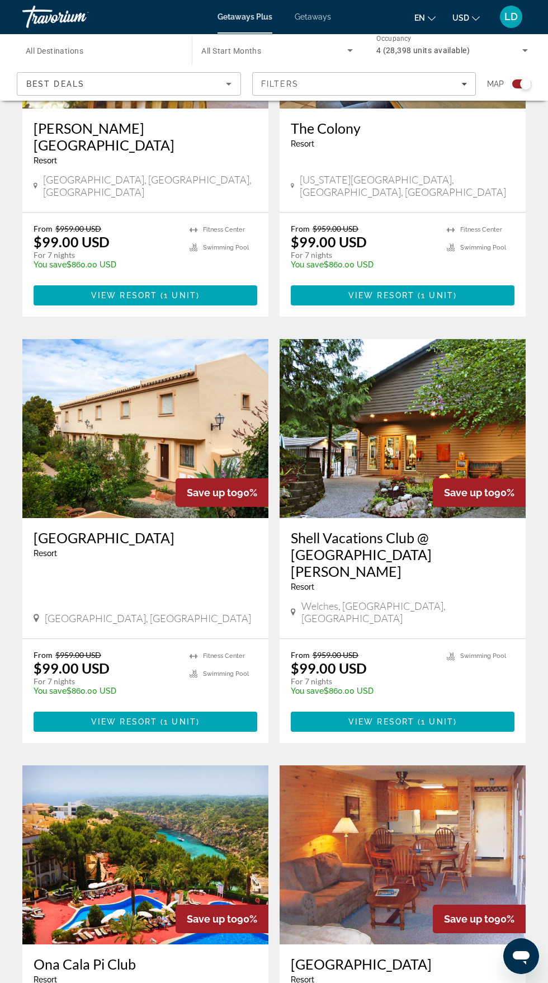
scroll to position [1687, 0]
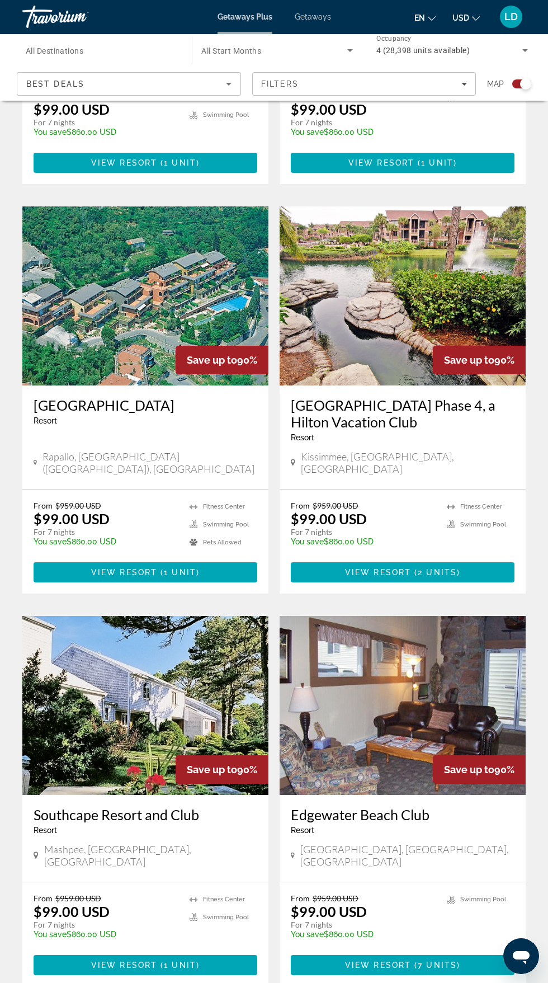
scroll to position [1837, 0]
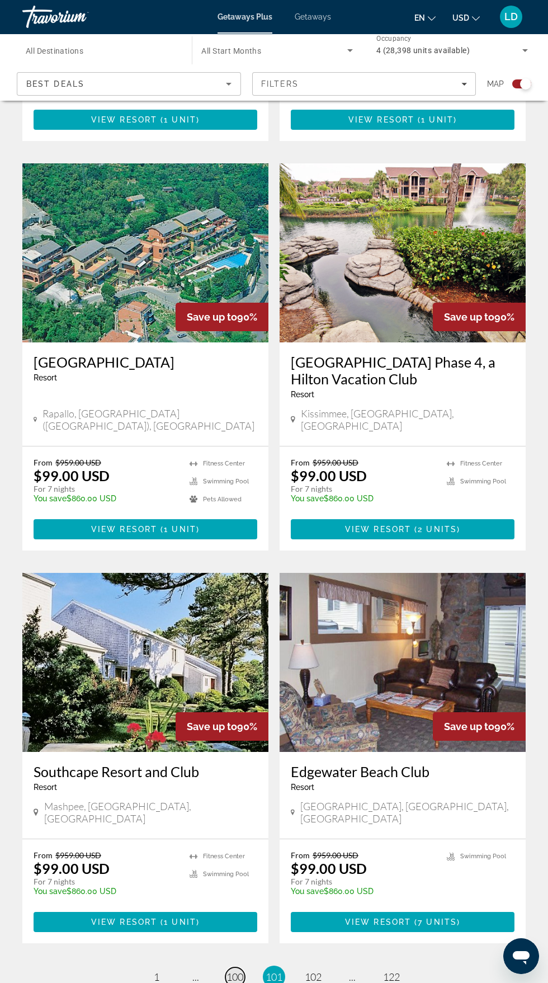
click at [235, 971] on span "100" at bounding box center [235, 977] width 17 height 12
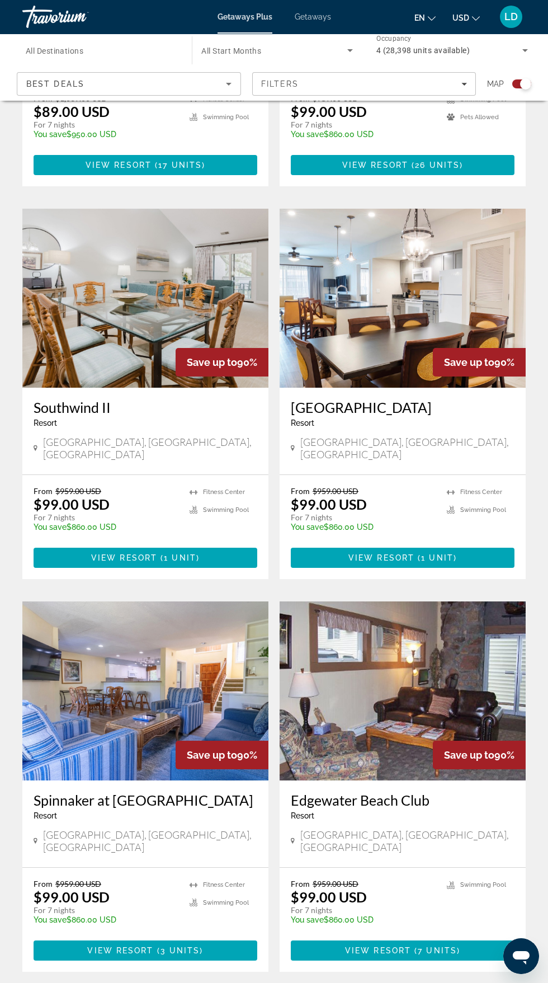
scroll to position [1804, 0]
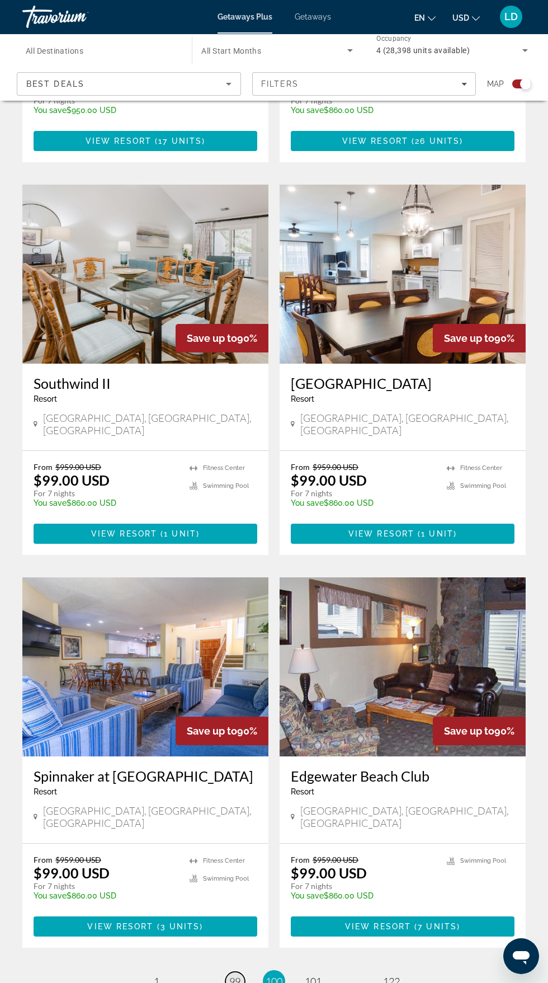
click at [241, 975] on span "99" at bounding box center [234, 981] width 11 height 12
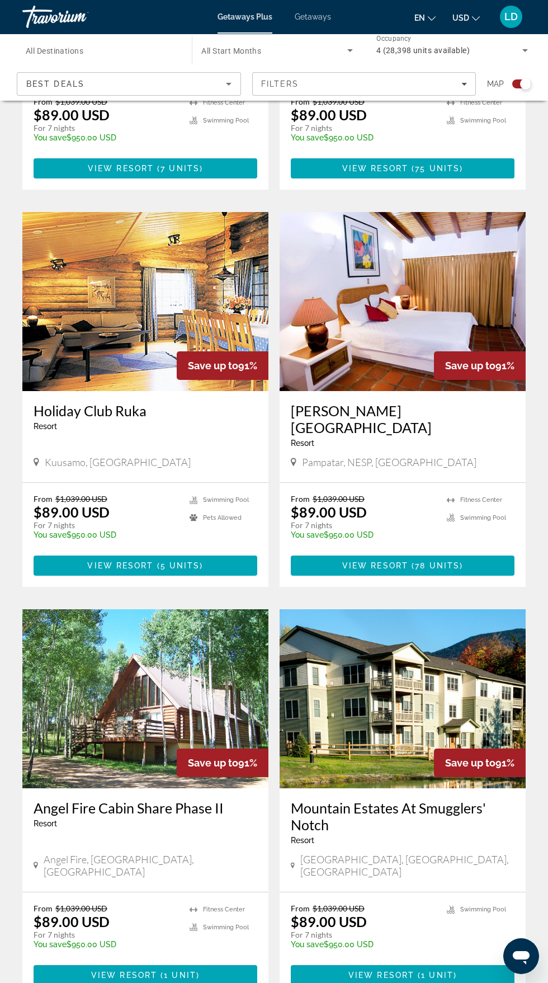
scroll to position [1804, 0]
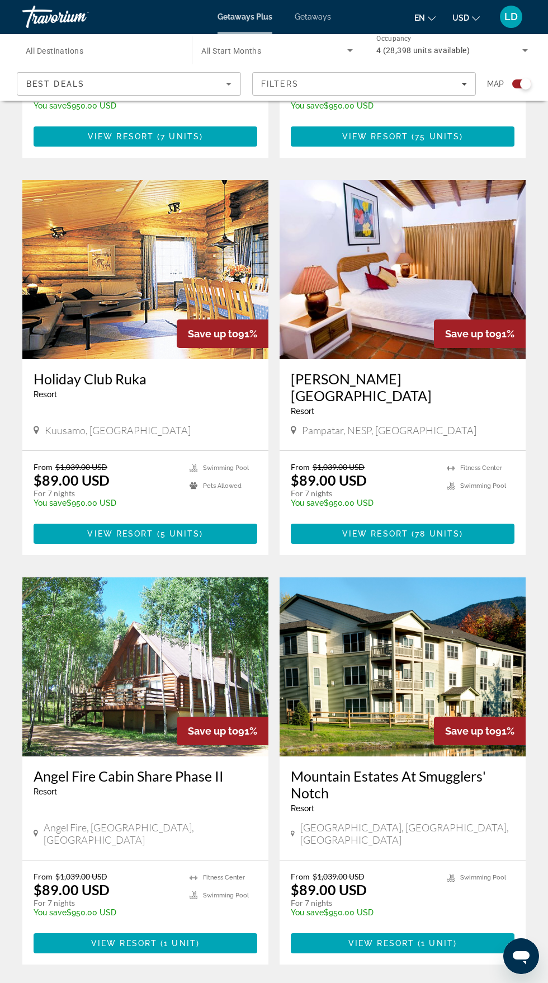
click at [233, 982] on span "98" at bounding box center [234, 998] width 11 height 12
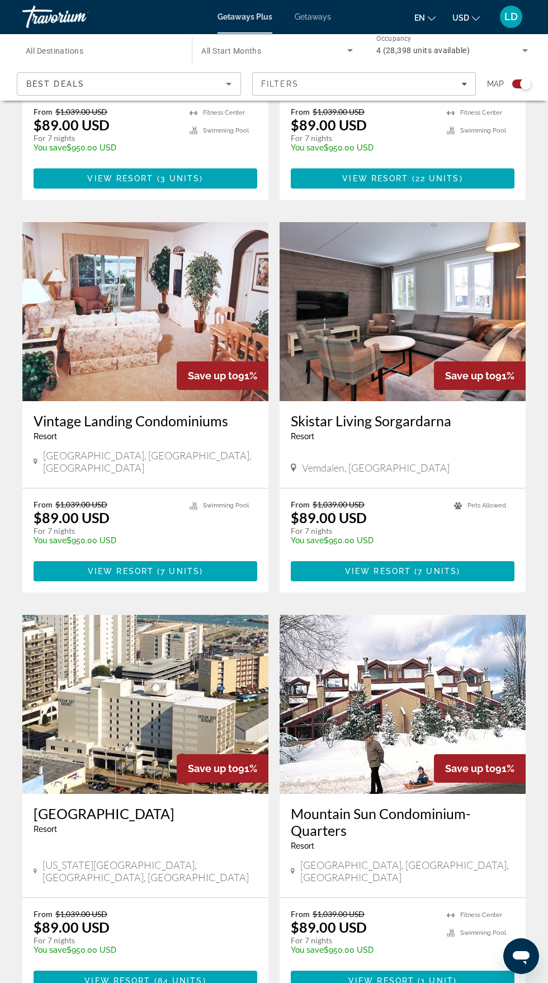
scroll to position [1730, 0]
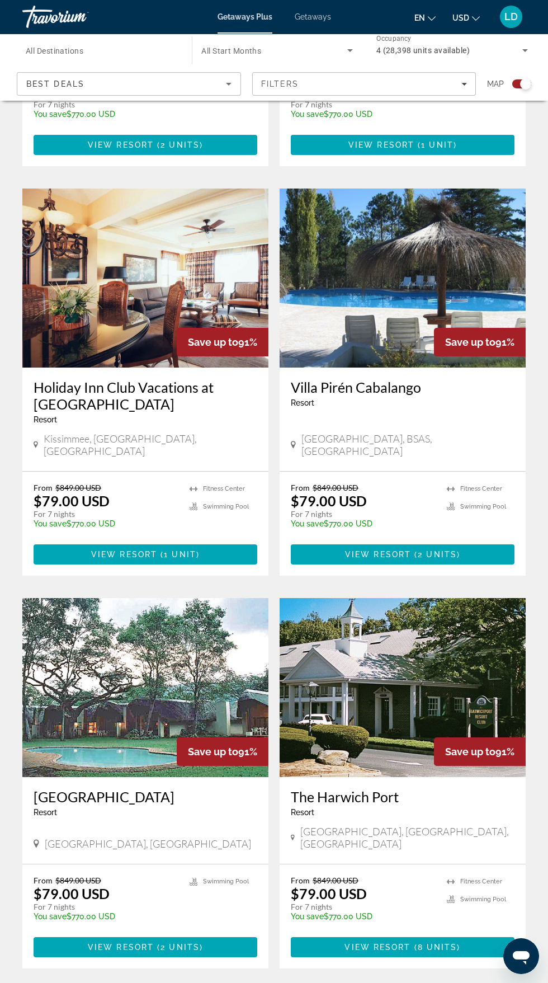
scroll to position [1777, 0]
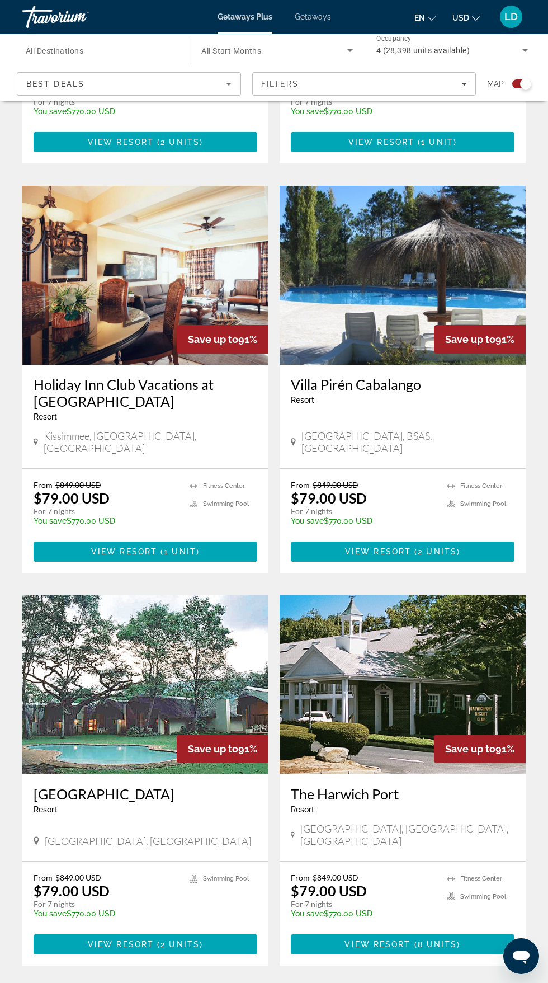
click at [234, 982] on span "96" at bounding box center [234, 999] width 11 height 12
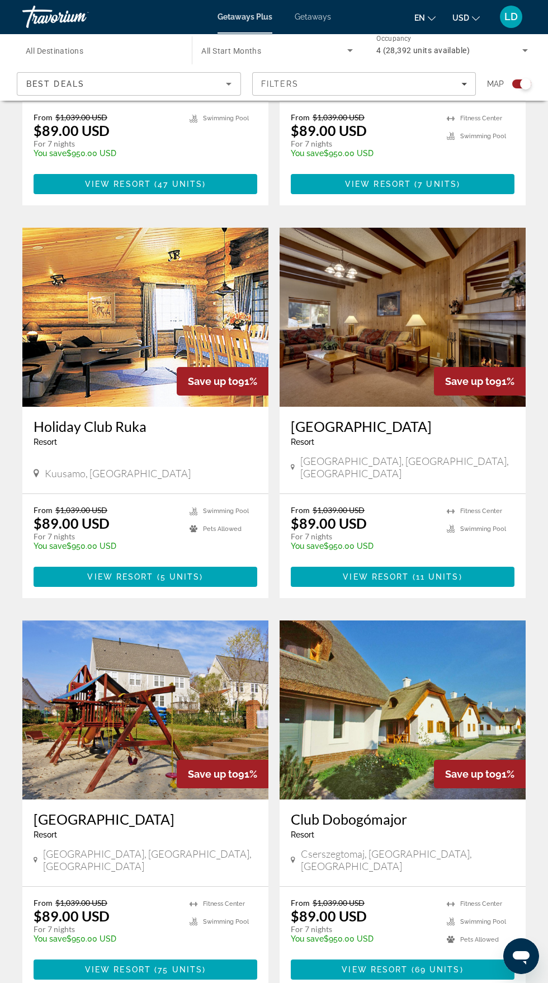
scroll to position [1775, 0]
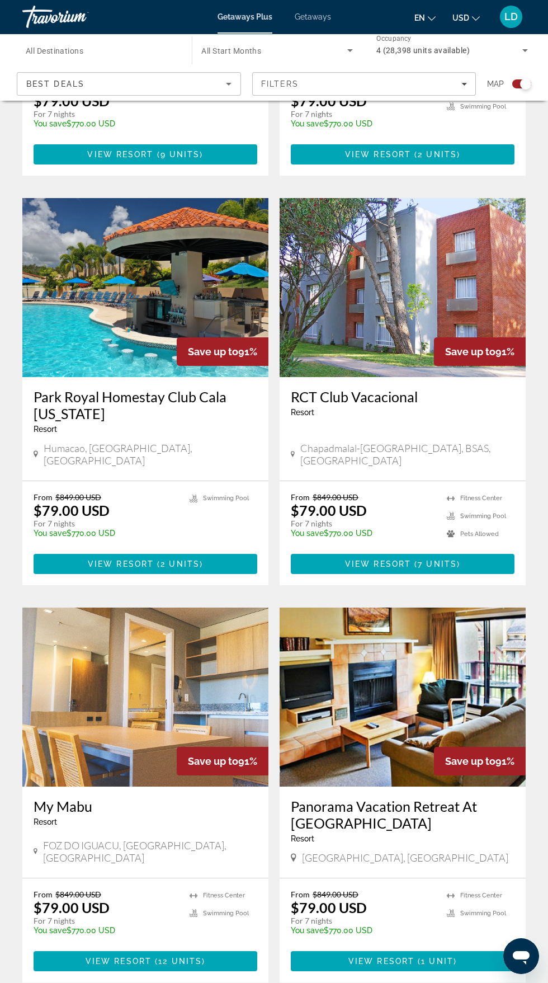
scroll to position [1821, 0]
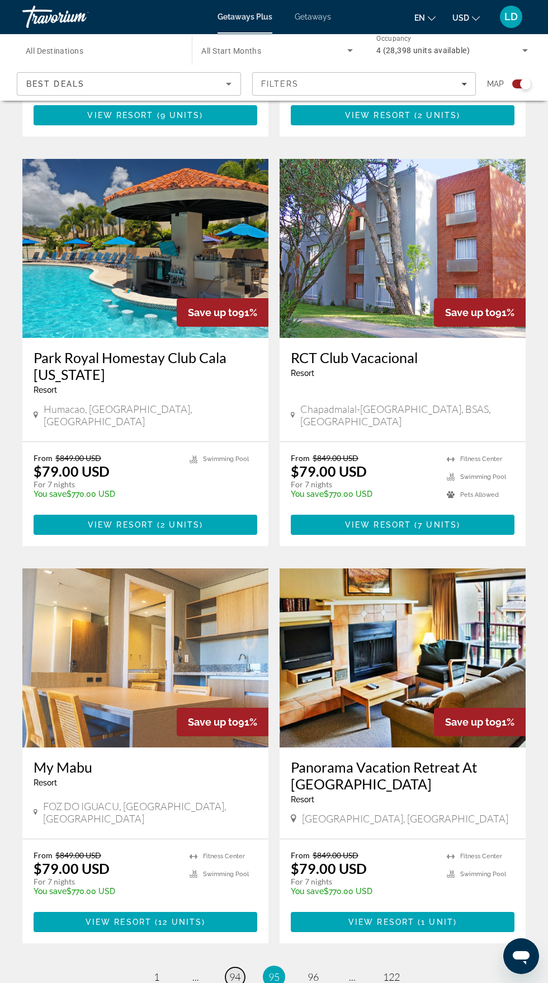
click at [241, 971] on span "94" at bounding box center [234, 977] width 11 height 12
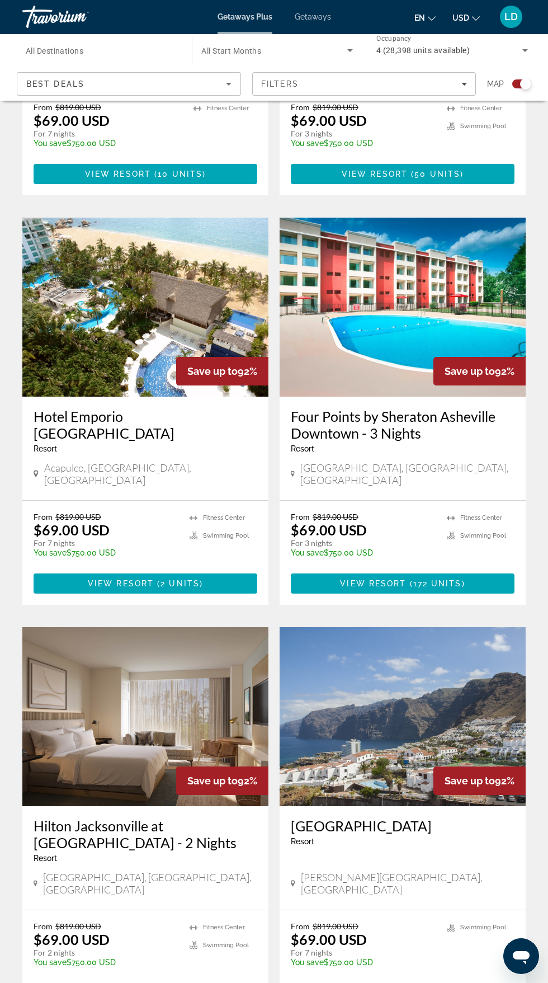
scroll to position [1737, 0]
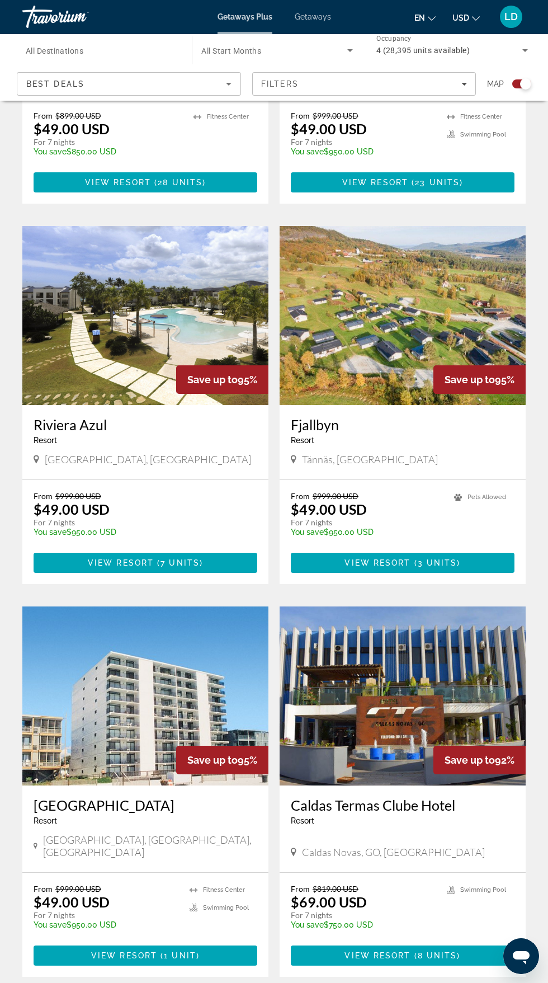
scroll to position [1785, 0]
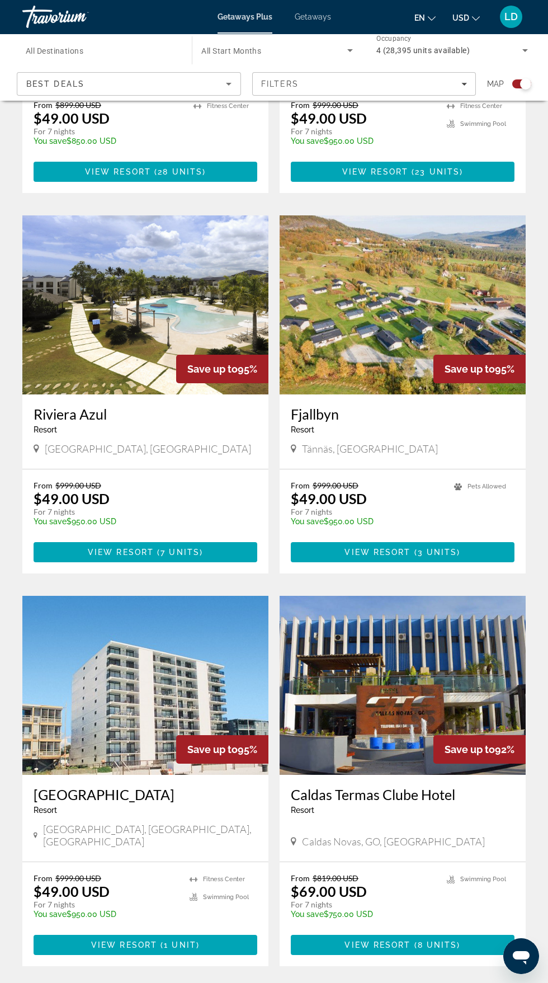
click at [227, 873] on li "Fitness Center" at bounding box center [219, 879] width 59 height 12
click at [209, 786] on h3 "Ocean Towers Beach Club" at bounding box center [146, 794] width 224 height 17
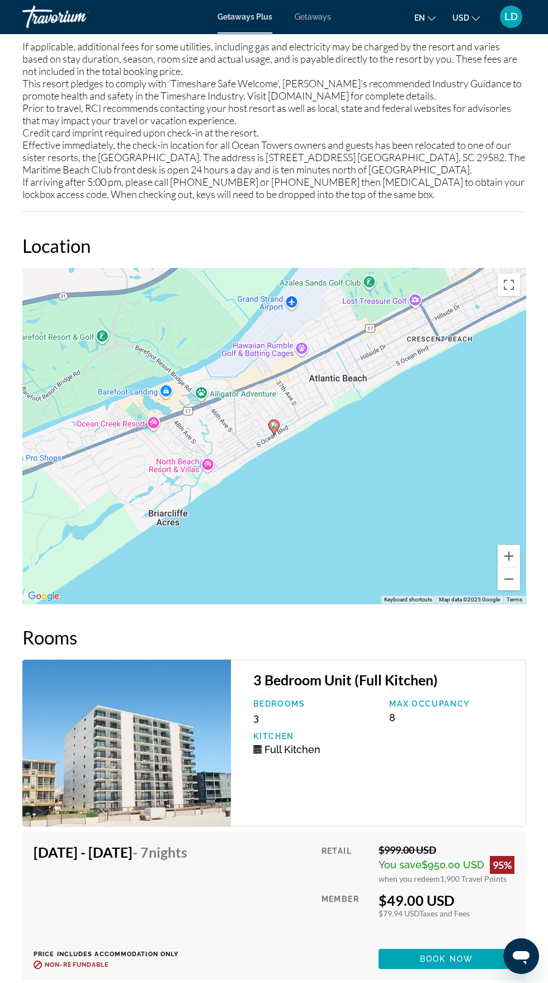
scroll to position [1740, 0]
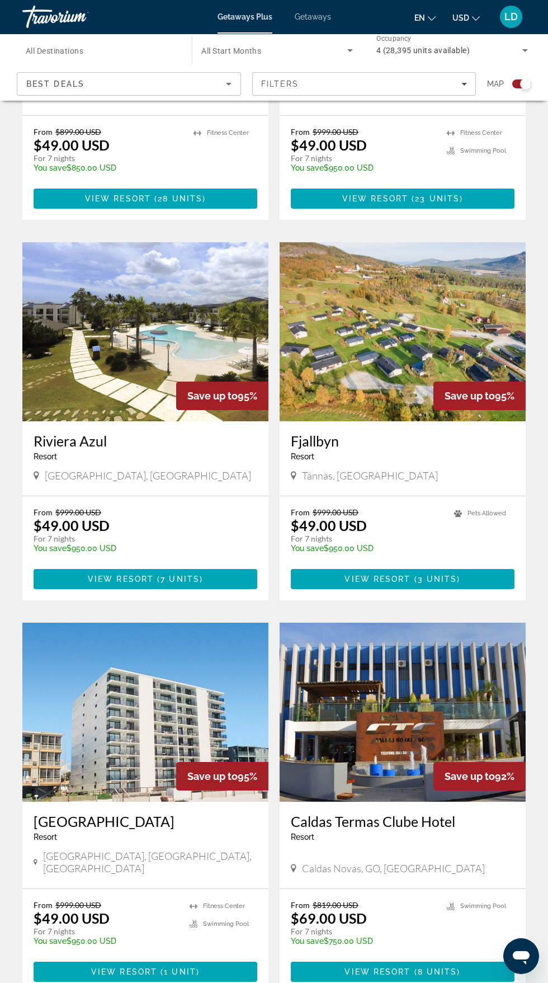
scroll to position [1787, 0]
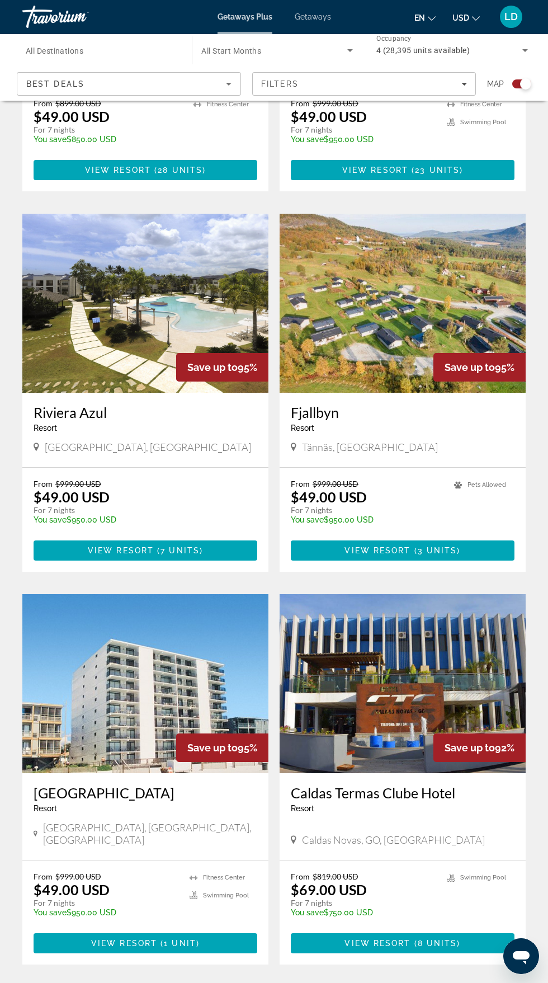
click at [238, 982] on span "92" at bounding box center [234, 998] width 11 height 12
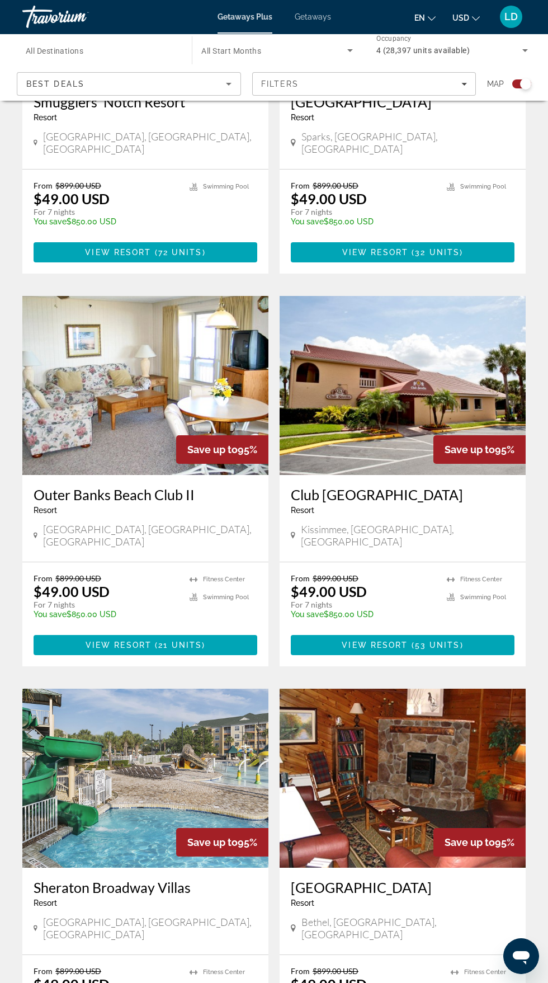
scroll to position [477, 0]
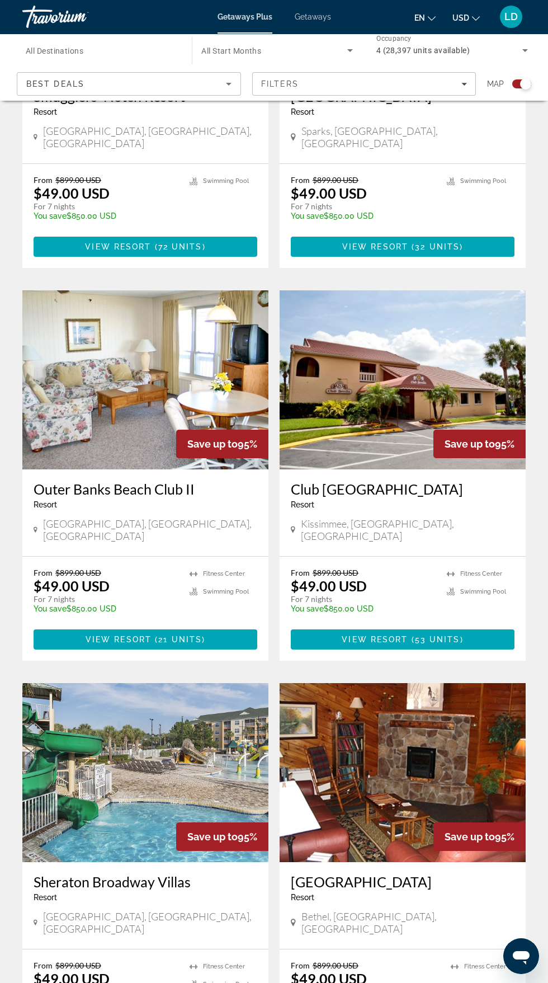
click at [172, 434] on img "Main content" at bounding box center [145, 379] width 246 height 179
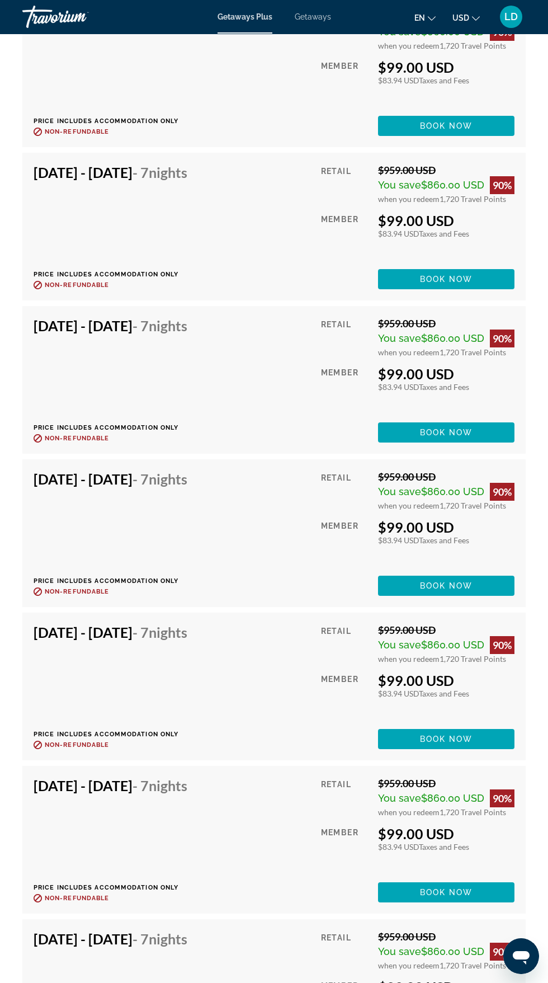
scroll to position [3342, 0]
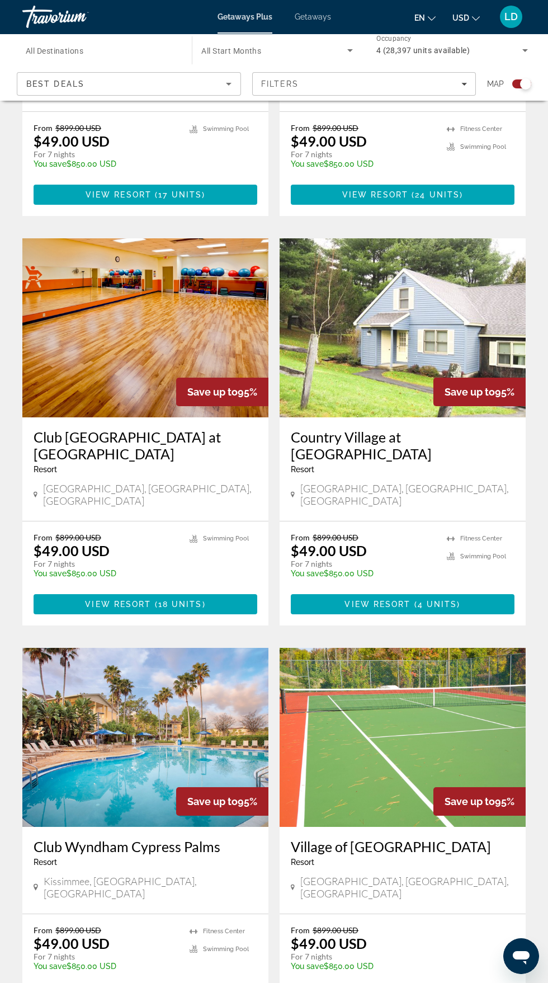
scroll to position [1804, 0]
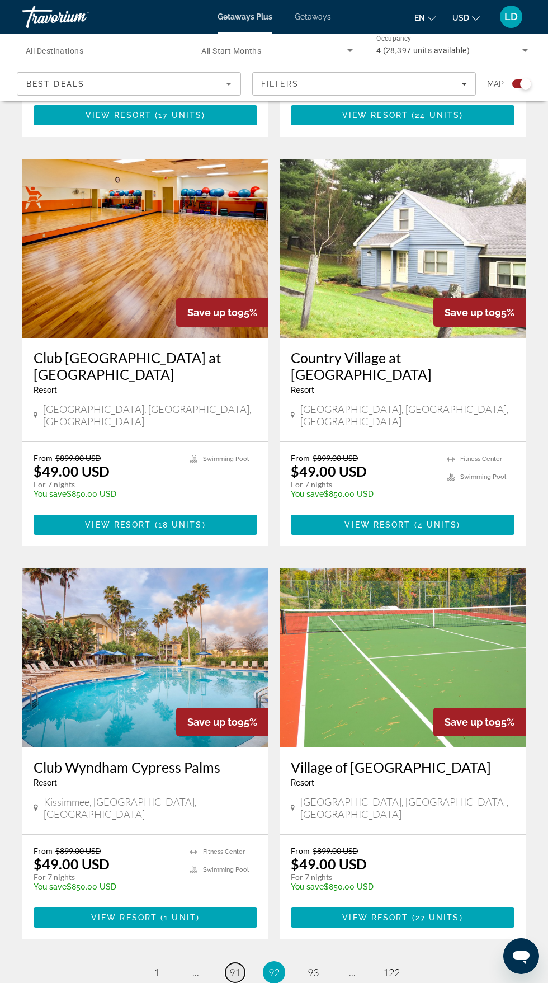
click at [239, 966] on span "91" at bounding box center [234, 972] width 11 height 12
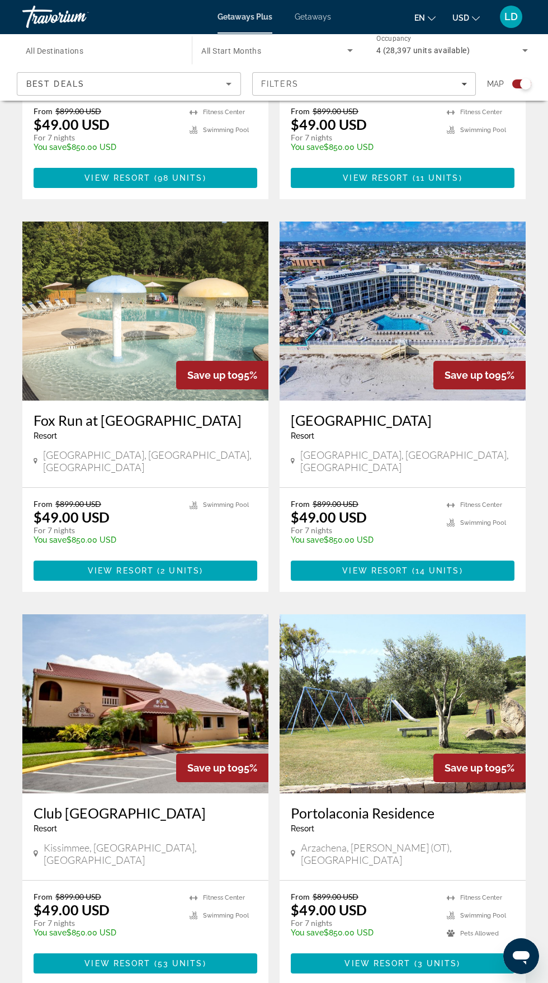
scroll to position [1787, 0]
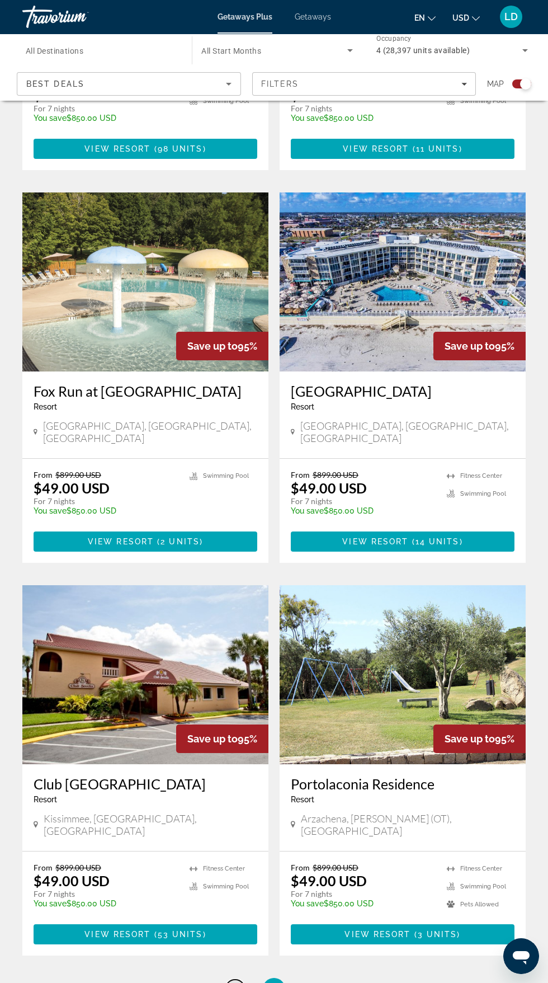
click at [235, 982] on span "90" at bounding box center [234, 989] width 11 height 12
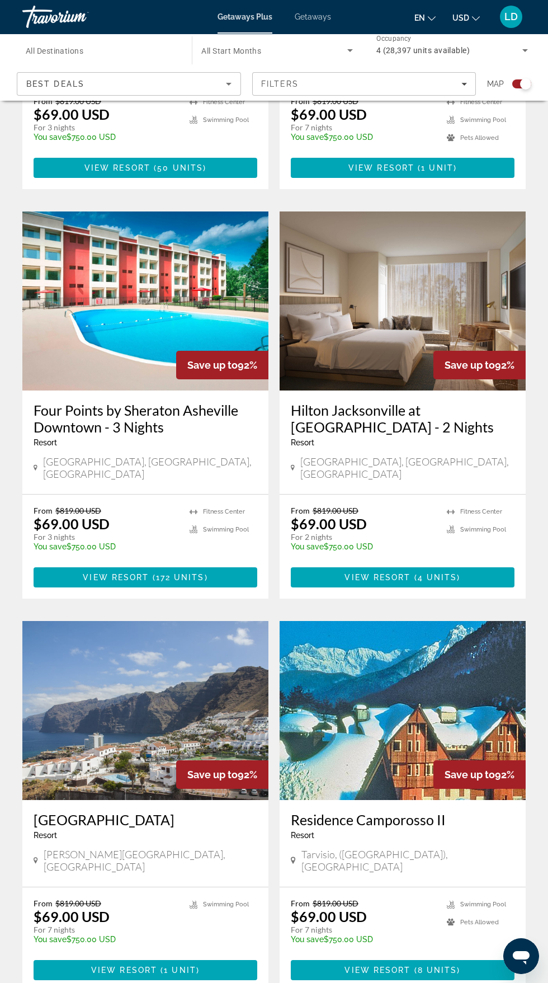
scroll to position [1769, 0]
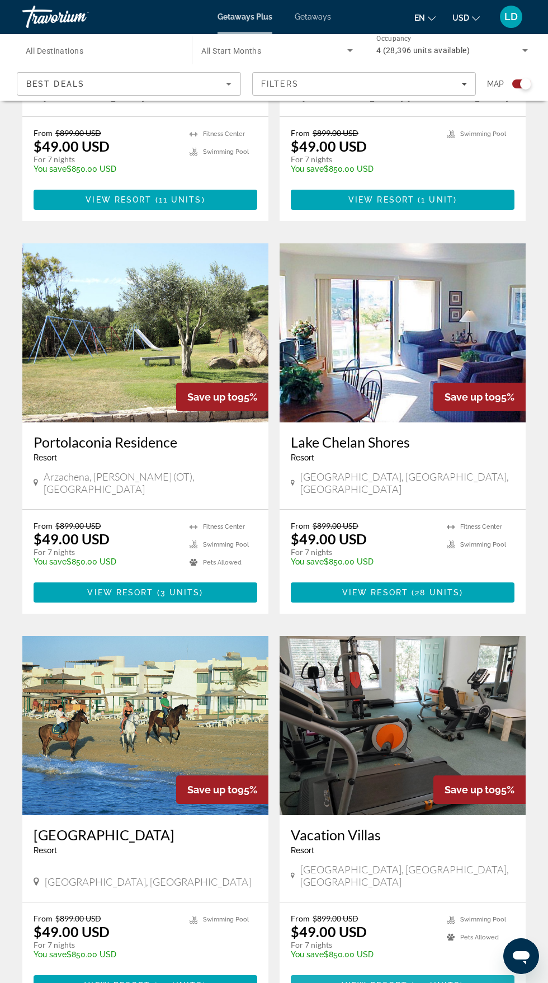
scroll to position [1754, 0]
